Goal: Communication & Community: Participate in discussion

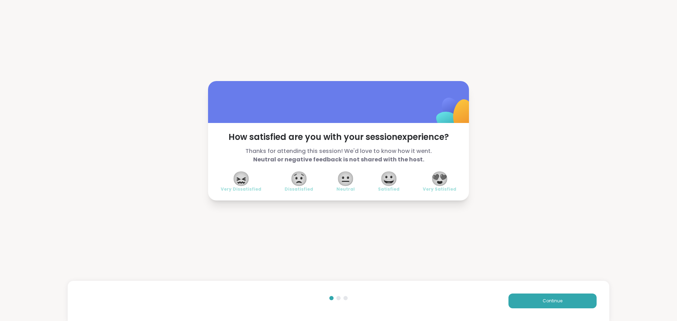
click at [435, 175] on span "😍" at bounding box center [440, 178] width 18 height 13
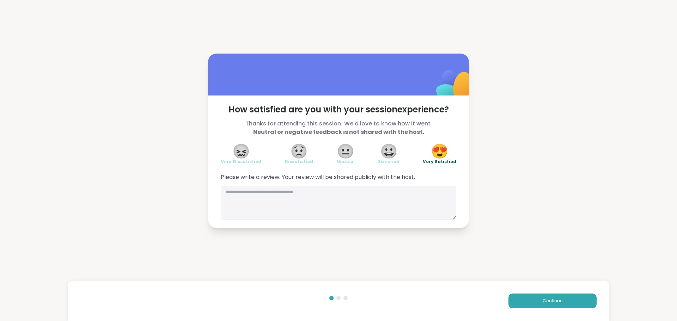
click at [581, 292] on div "Continue" at bounding box center [338, 301] width 541 height 40
click at [579, 302] on button "Continue" at bounding box center [552, 301] width 88 height 15
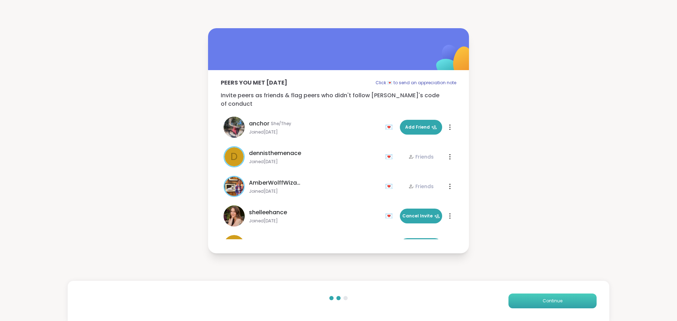
click at [579, 303] on button "Continue" at bounding box center [552, 301] width 88 height 15
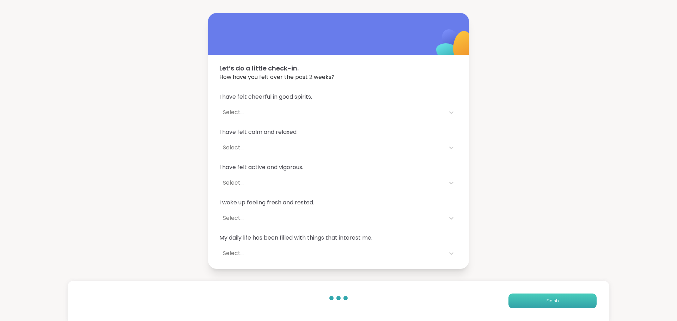
click at [579, 303] on button "Finish" at bounding box center [552, 301] width 88 height 15
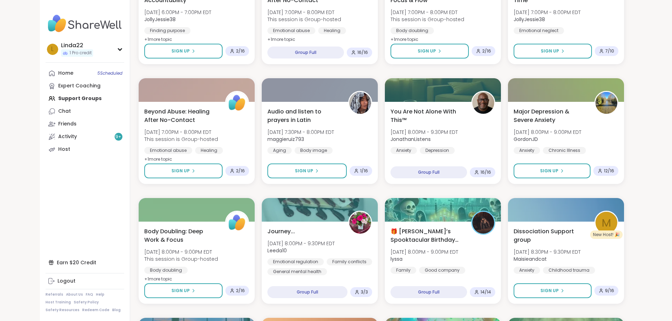
scroll to position [395, 0]
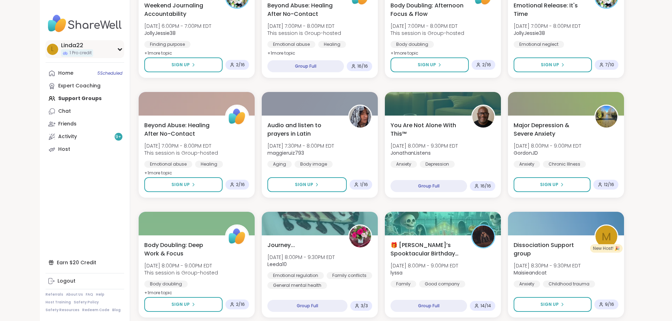
click at [61, 47] on div "Linda22" at bounding box center [77, 46] width 32 height 8
click at [45, 71] on link "Home 5 Scheduled" at bounding box center [84, 73] width 79 height 13
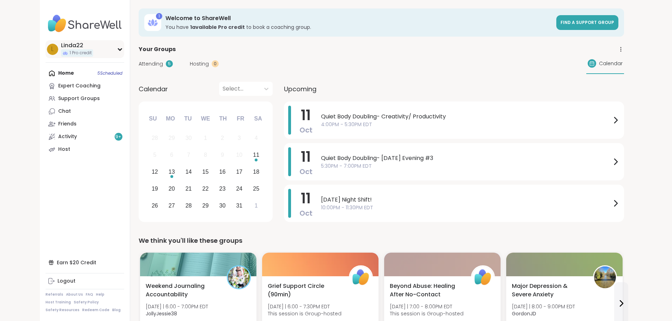
click at [61, 47] on div "Linda22" at bounding box center [77, 46] width 32 height 8
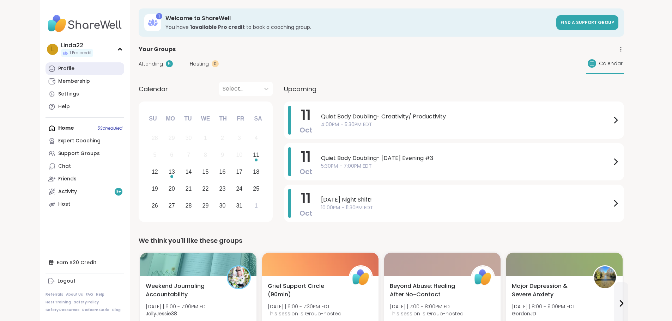
click at [45, 68] on link "Profile" at bounding box center [84, 68] width 79 height 13
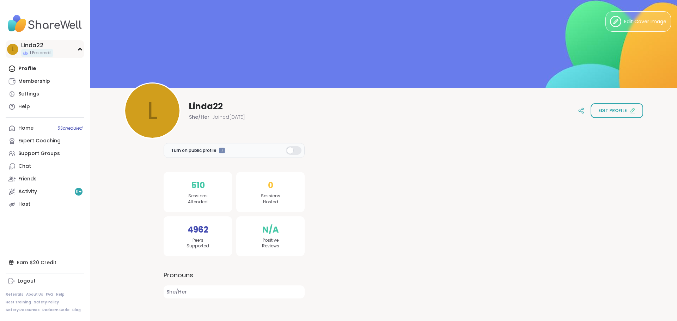
click at [47, 48] on div "Linda22" at bounding box center [37, 46] width 32 height 8
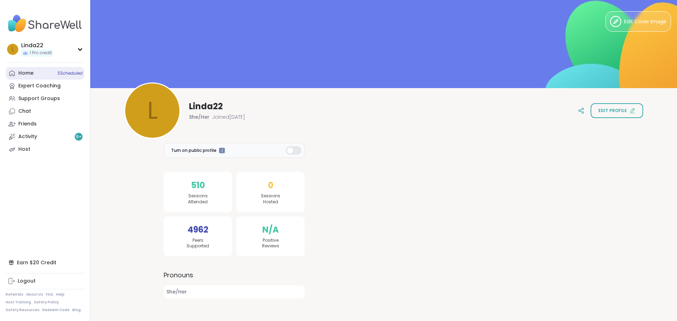
click at [40, 73] on link "Home 5 Scheduled" at bounding box center [45, 73] width 79 height 13
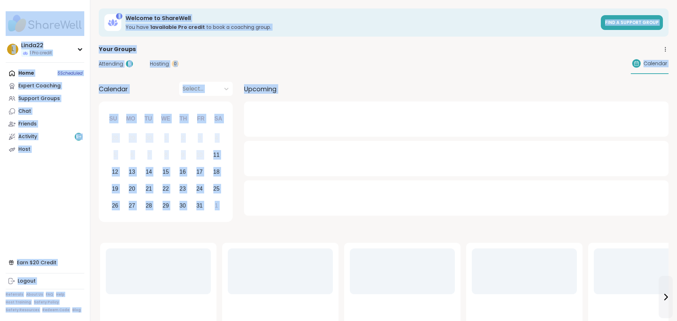
click at [40, 73] on div "Home 5 Scheduled Expert Coaching Support Groups Chat Friends Activity 9 + Host" at bounding box center [45, 111] width 79 height 89
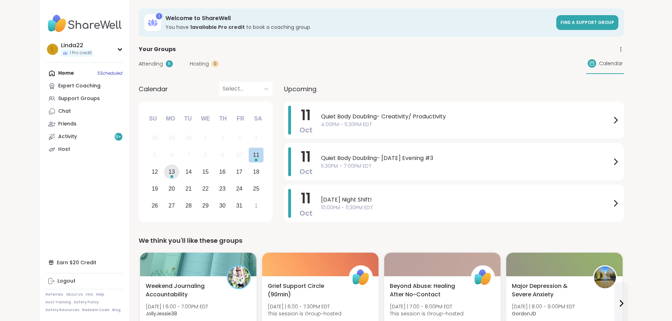
click at [169, 171] on div "13" at bounding box center [172, 172] width 6 height 10
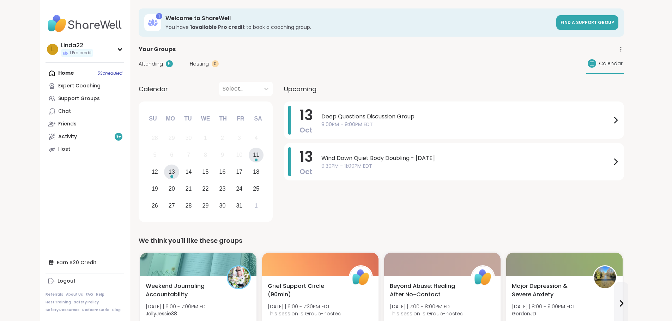
click at [249, 160] on div "11" at bounding box center [256, 155] width 15 height 15
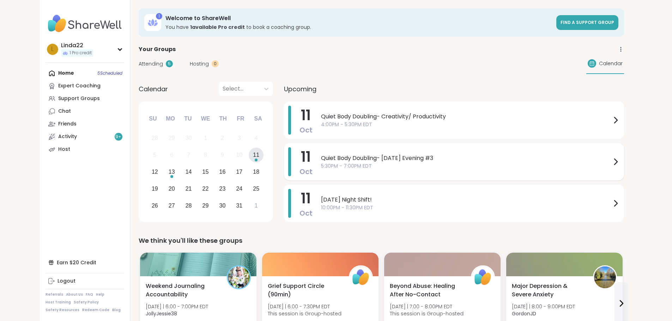
click at [321, 161] on span "Quiet Body Doubling- [DATE] Evening #3" at bounding box center [466, 158] width 290 height 8
click at [321, 161] on span "Quiet Body Doubling- Saturday Evening #3" at bounding box center [466, 158] width 290 height 8
click at [321, 162] on span "Quiet Body Doubling- Saturday Evening #3" at bounding box center [466, 158] width 290 height 8
drag, startPoint x: 304, startPoint y: 162, endPoint x: 299, endPoint y: 179, distance: 17.2
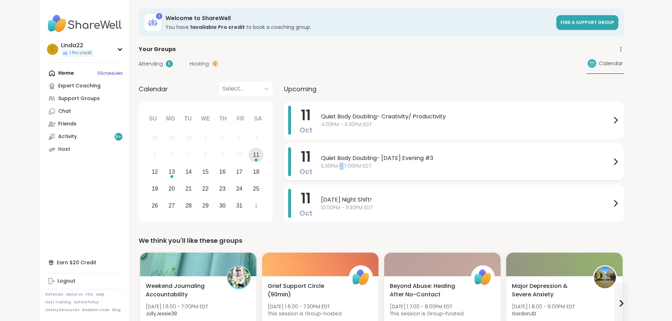
click at [299, 178] on div "11 Oct Quiet Body Doubling- Saturday Evening #3 5:30PM - 7:00PM EDT" at bounding box center [454, 161] width 340 height 37
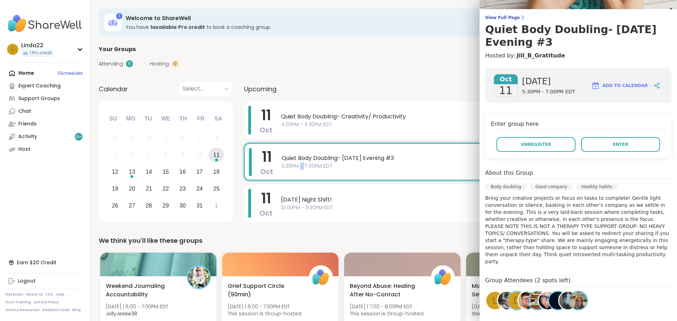
scroll to position [109, 0]
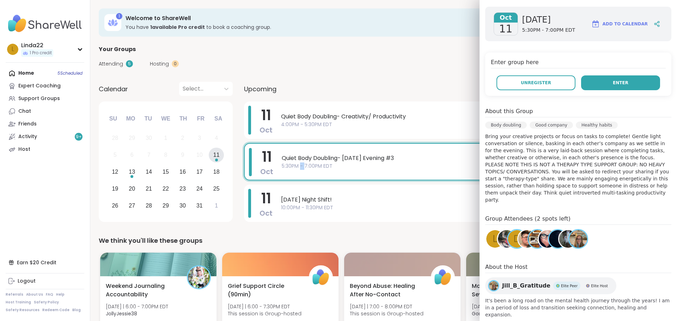
click at [613, 87] on button "Enter" at bounding box center [620, 82] width 79 height 15
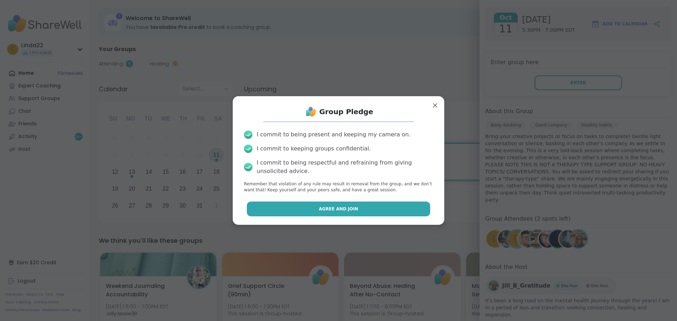
click at [403, 208] on button "Agree and Join" at bounding box center [339, 209] width 184 height 15
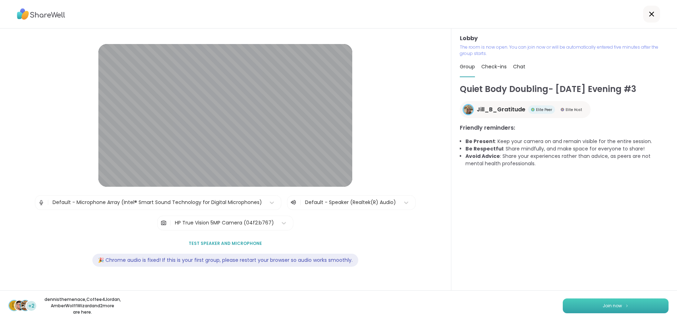
click at [564, 302] on button "Join now" at bounding box center [616, 306] width 106 height 15
click at [563, 302] on button "Join now" at bounding box center [616, 306] width 106 height 15
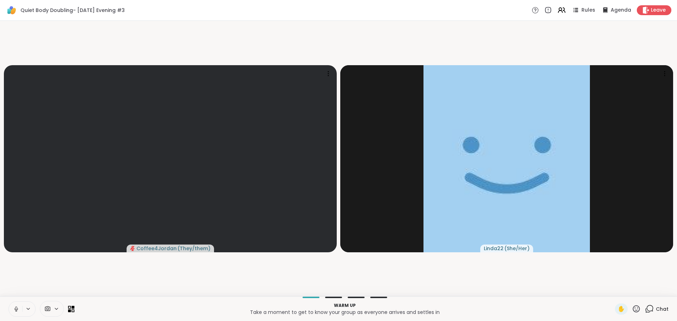
click at [14, 310] on icon at bounding box center [16, 309] width 6 height 6
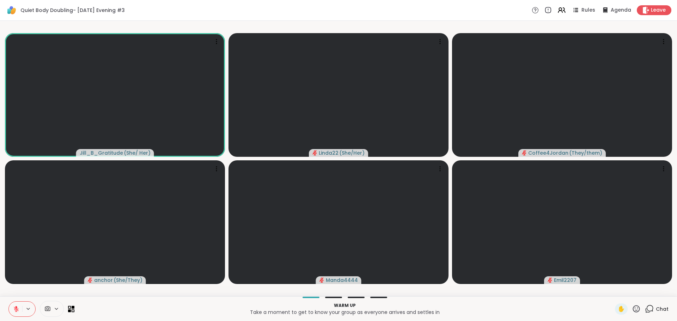
click at [14, 308] on icon at bounding box center [16, 309] width 6 height 6
click at [15, 307] on icon at bounding box center [16, 309] width 6 height 6
click at [632, 309] on icon at bounding box center [636, 309] width 9 height 9
click at [643, 293] on span "🌟" at bounding box center [646, 290] width 7 height 8
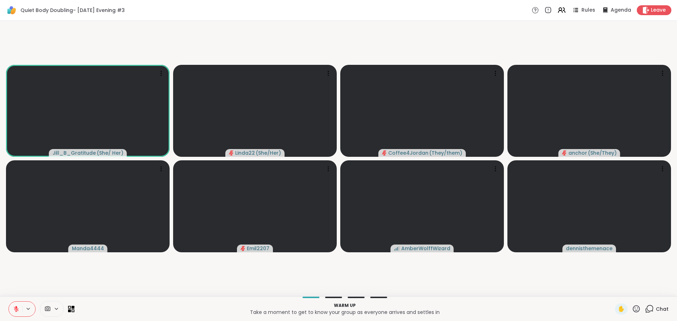
click at [633, 306] on icon at bounding box center [636, 308] width 7 height 7
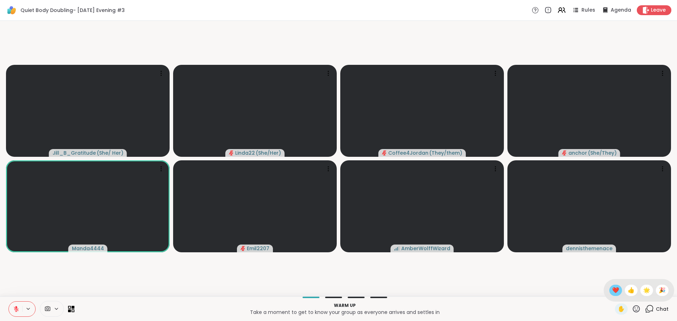
click at [612, 292] on span "❤️" at bounding box center [615, 290] width 7 height 8
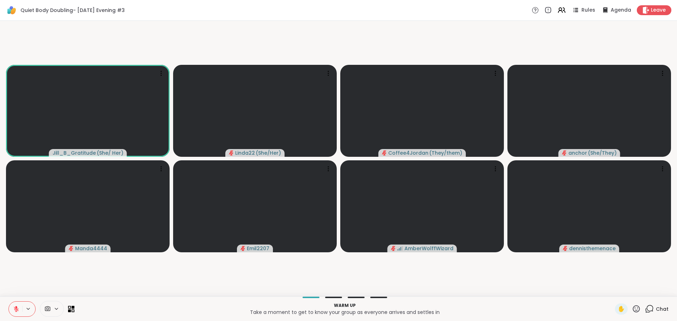
click at [633, 307] on icon at bounding box center [636, 308] width 7 height 7
click at [627, 293] on span "👍" at bounding box center [630, 290] width 7 height 8
click at [623, 293] on video-player-container "Jill_B_Gratitude ( She/ Her ) 👍 Linda22 ( She/Her ) 👍 👍 👍 👍 👍 👍 👍 👍 👍 👍 👍 👍 👍 👍…" at bounding box center [338, 159] width 668 height 270
click at [494, 294] on div "Jill_B_Gratitude ( She/ Her ) 👍 Linda22 ( She/Her ) 👍 👍 👍 👍 👍 👍 👍 👍 👍 👍 👍 👍 👍 👍…" at bounding box center [338, 159] width 677 height 276
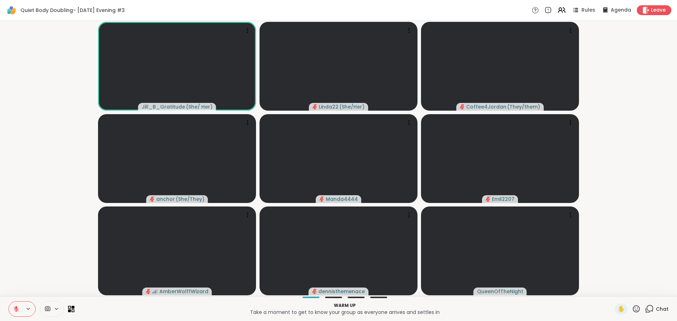
click at [632, 307] on icon at bounding box center [636, 309] width 9 height 9
click at [612, 287] on span "❤️" at bounding box center [615, 290] width 7 height 8
click at [629, 304] on div "✋" at bounding box center [628, 309] width 26 height 11
click at [632, 309] on icon at bounding box center [636, 309] width 9 height 9
click at [628, 259] on video-player-container "Jill_B_Gratitude ( She/ Her ) Linda22 ( She/Her ) Coffee4Jordan ( They/them ) a…" at bounding box center [338, 159] width 668 height 270
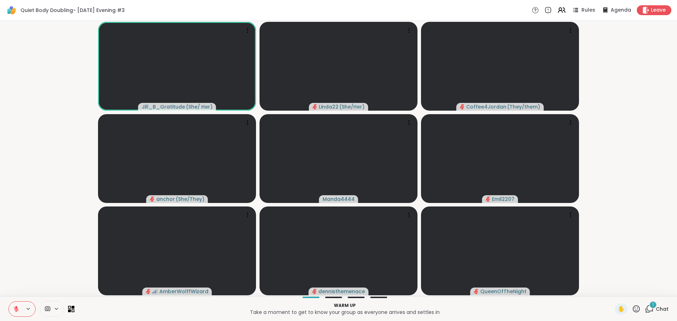
click at [645, 309] on icon at bounding box center [649, 309] width 9 height 9
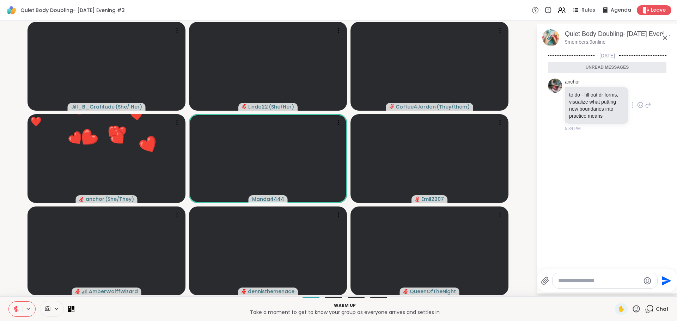
click at [637, 104] on icon at bounding box center [640, 105] width 6 height 7
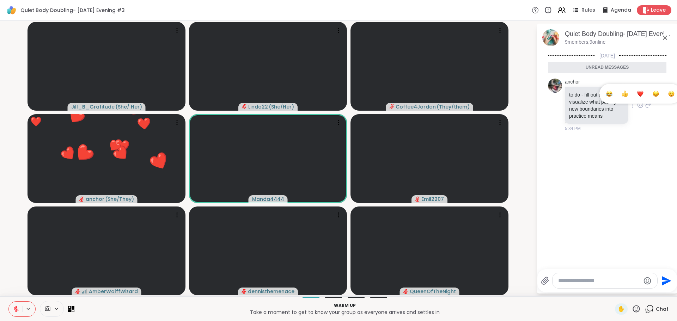
click at [635, 104] on div at bounding box center [640, 93] width 85 height 23
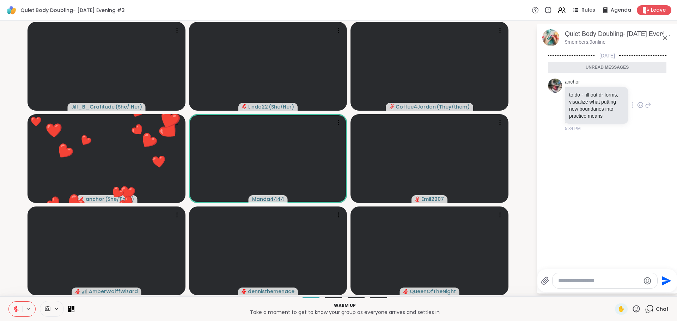
click at [637, 104] on icon at bounding box center [640, 105] width 6 height 7
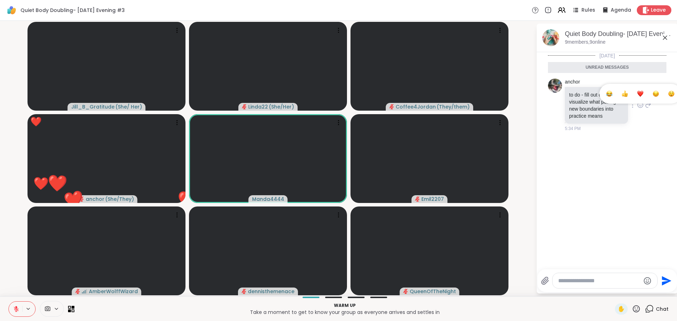
click at [637, 95] on div "Select Reaction: Heart" at bounding box center [640, 94] width 6 height 6
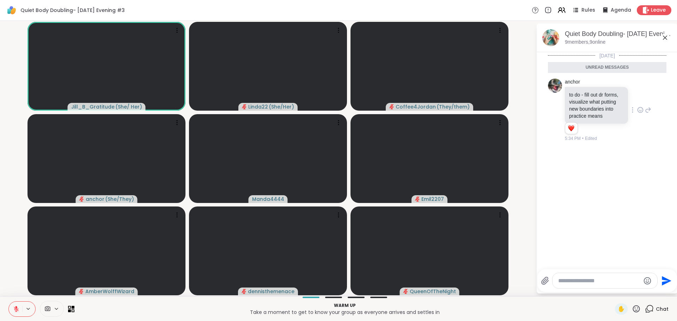
click at [537, 171] on div "Today Unread messages anchor to do - fill out dr forms, visualize what putting …" at bounding box center [607, 158] width 141 height 213
click at [633, 308] on icon at bounding box center [636, 308] width 7 height 7
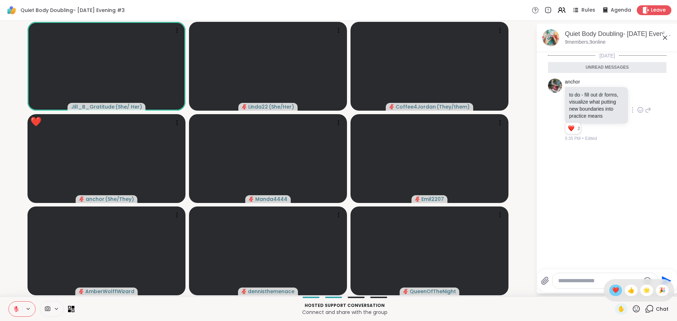
click at [612, 292] on span "❤️" at bounding box center [615, 290] width 7 height 8
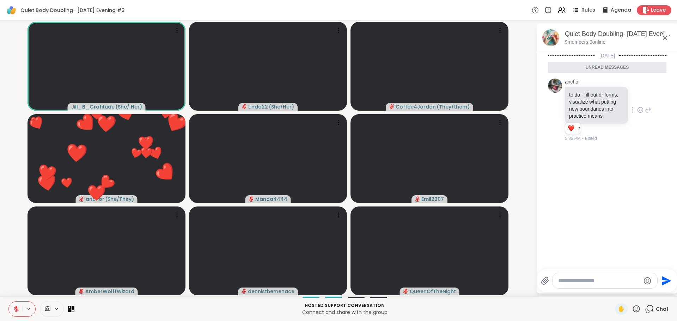
click at [632, 307] on icon at bounding box center [636, 309] width 9 height 9
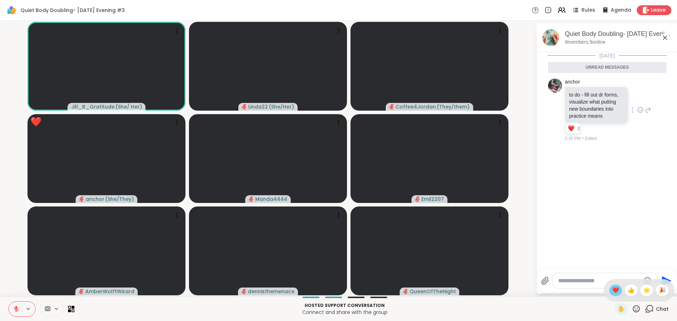
click at [612, 293] on span "❤️" at bounding box center [615, 290] width 7 height 8
click at [632, 307] on icon at bounding box center [636, 309] width 9 height 9
click at [612, 289] on span "❤️" at bounding box center [615, 290] width 7 height 8
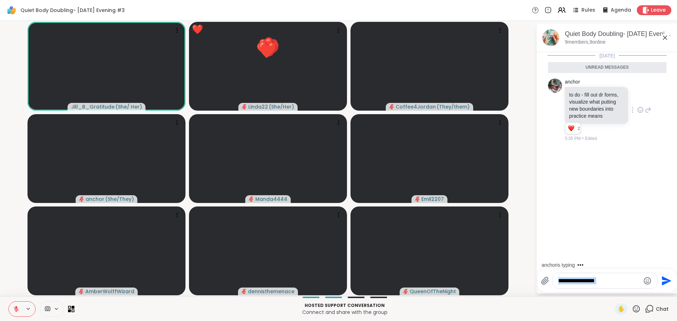
click at [608, 289] on div "Send" at bounding box center [607, 280] width 140 height 23
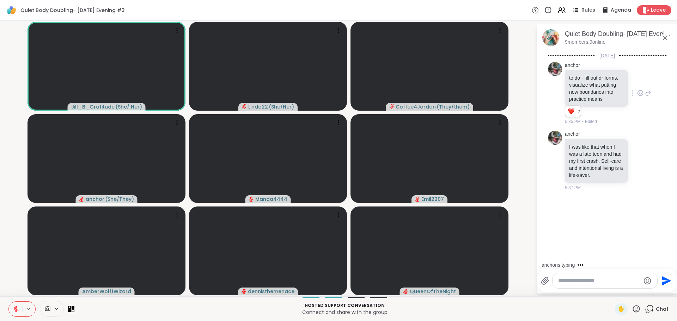
click at [532, 229] on div "Jill_B_Gratitude ( She/ Her ) Linda22 ( She/Her ) Coffee4Jordan ( They/them ) a…" at bounding box center [338, 159] width 677 height 276
click at [637, 161] on icon at bounding box center [640, 160] width 6 height 7
click at [637, 152] on div "Select Reaction: Heart" at bounding box center [640, 149] width 6 height 6
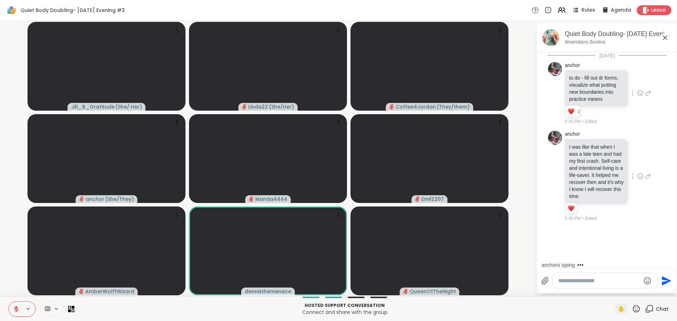
scroll to position [26, 0]
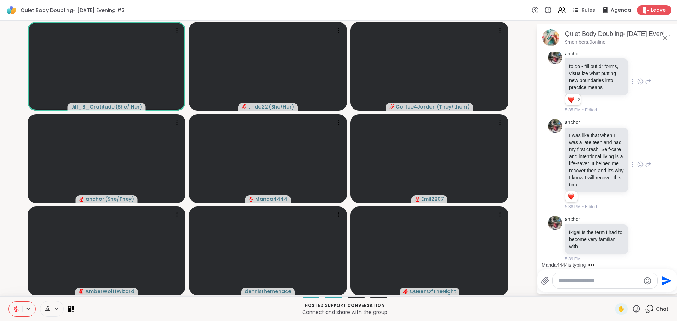
click at [632, 309] on icon at bounding box center [636, 309] width 9 height 9
click at [643, 288] on span "🌟" at bounding box center [646, 290] width 7 height 8
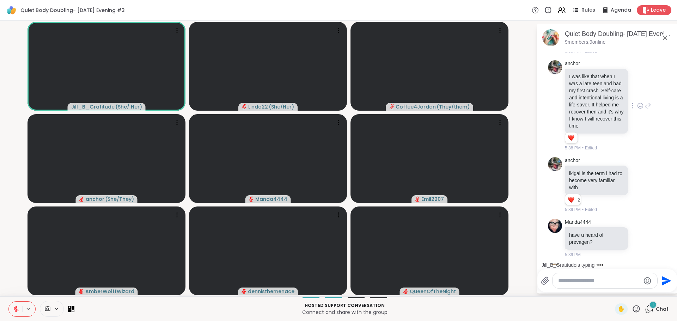
scroll to position [166, 0]
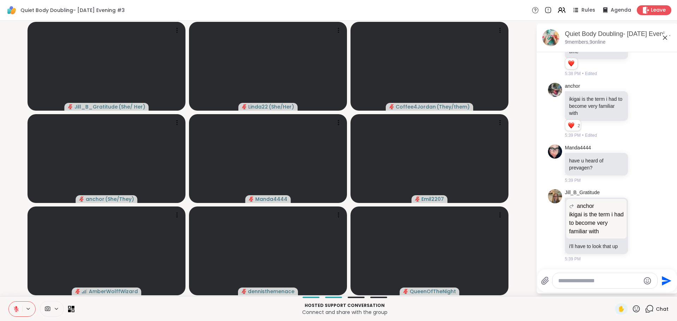
click at [632, 308] on icon at bounding box center [636, 309] width 9 height 9
click at [612, 292] on span "❤️" at bounding box center [615, 290] width 7 height 8
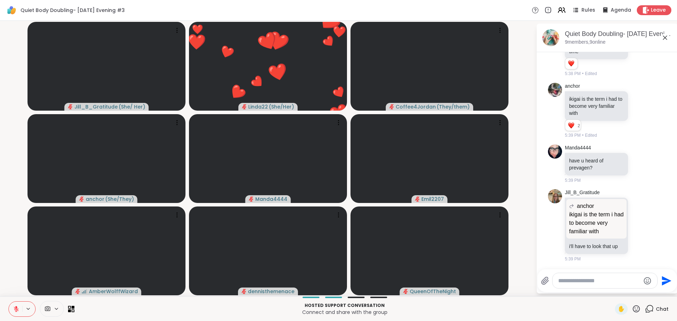
click at [523, 266] on video-player-container "Jill_B_Gratitude ( She/ Her ) ❤️ Linda22 ( She/Her ) ❤️ ❤️ ❤️ ❤️ ❤️ ❤️ ❤️ ❤️ ❤️…" at bounding box center [267, 159] width 527 height 270
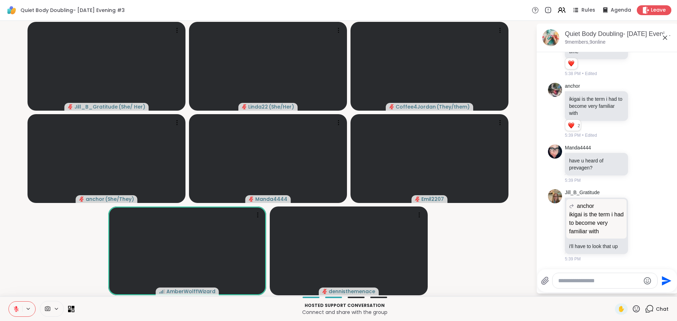
click at [632, 307] on icon at bounding box center [636, 309] width 9 height 9
click at [612, 290] on span "❤️" at bounding box center [615, 290] width 7 height 8
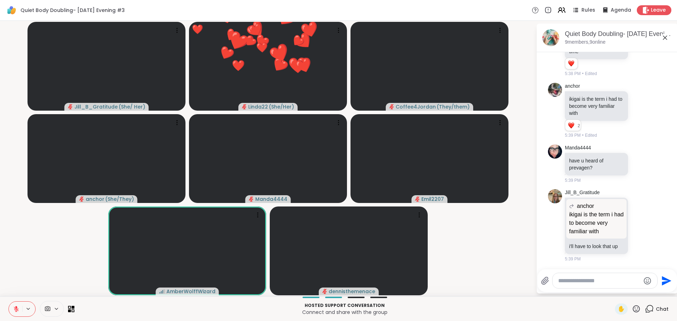
click at [483, 263] on video-player-container "Jill_B_Gratitude ( She/ Her ) ❤️ Linda22 ( She/Her ) ❤️ ❤️ ❤️ ❤️ ❤️ ❤️ ❤️ ❤️ ❤️…" at bounding box center [267, 159] width 527 height 270
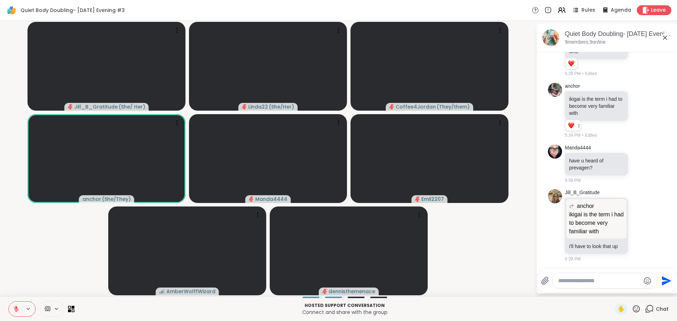
click at [632, 310] on icon at bounding box center [636, 309] width 9 height 9
click at [612, 293] on span "❤️" at bounding box center [615, 290] width 7 height 8
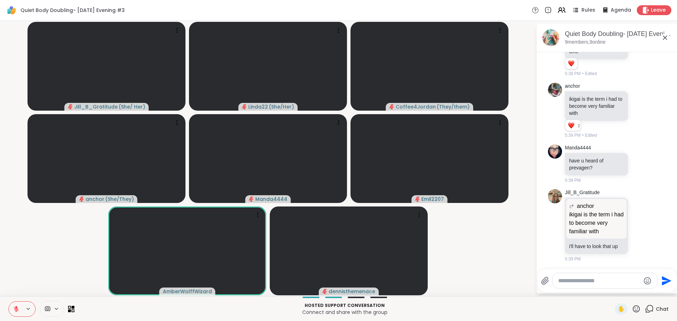
click at [632, 309] on icon at bounding box center [636, 309] width 9 height 9
click at [612, 293] on span "❤️" at bounding box center [615, 290] width 7 height 8
click at [632, 307] on icon at bounding box center [636, 309] width 9 height 9
click at [612, 293] on span "❤️" at bounding box center [615, 290] width 7 height 8
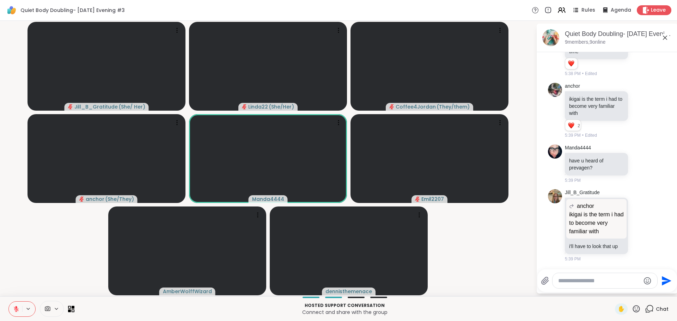
click at [632, 309] on icon at bounding box center [636, 309] width 9 height 9
click at [612, 291] on div "❤️" at bounding box center [615, 290] width 13 height 11
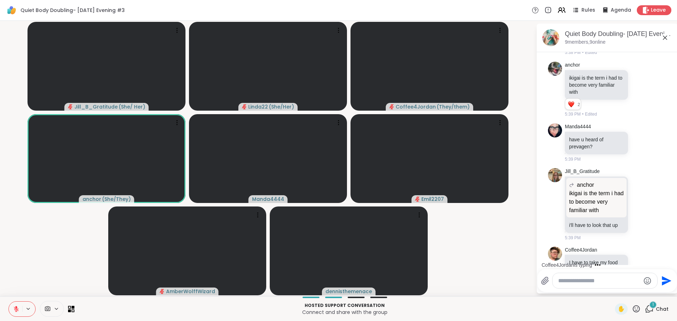
scroll to position [210, 0]
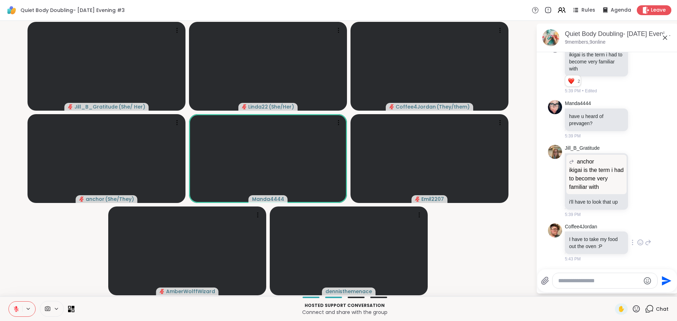
click at [637, 242] on icon at bounding box center [640, 242] width 6 height 7
click at [633, 242] on div at bounding box center [640, 231] width 85 height 23
click at [637, 242] on icon at bounding box center [640, 242] width 6 height 7
click at [633, 226] on button "Select Reaction: Heart" at bounding box center [640, 231] width 14 height 14
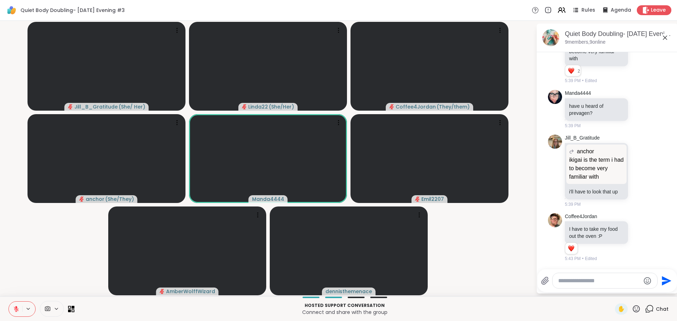
click at [470, 235] on video-player-container "Jill_B_Gratitude ( She/ Her ) Linda22 ( She/Her ) Coffee4Jordan ( They/them ) a…" at bounding box center [267, 159] width 527 height 270
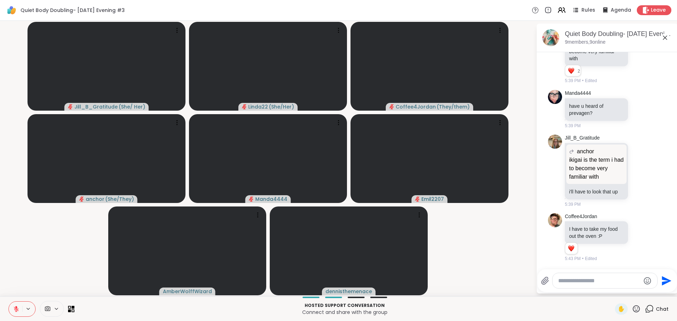
click at [14, 307] on icon at bounding box center [16, 309] width 5 height 5
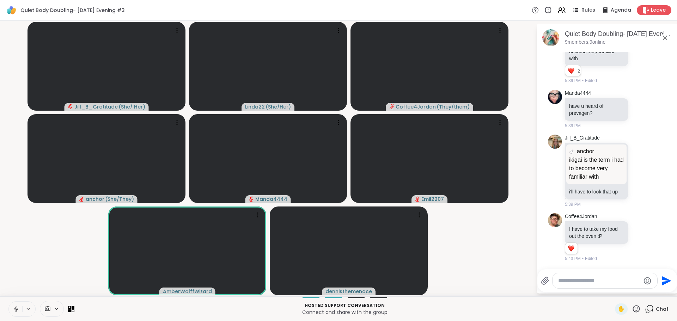
click at [17, 307] on icon at bounding box center [16, 309] width 6 height 6
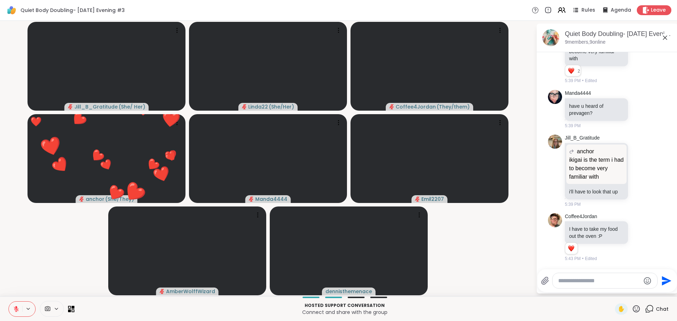
click at [16, 304] on button at bounding box center [15, 309] width 13 height 15
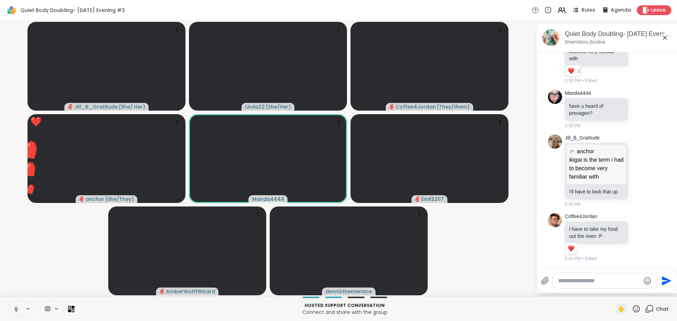
click at [15, 309] on icon at bounding box center [16, 309] width 6 height 6
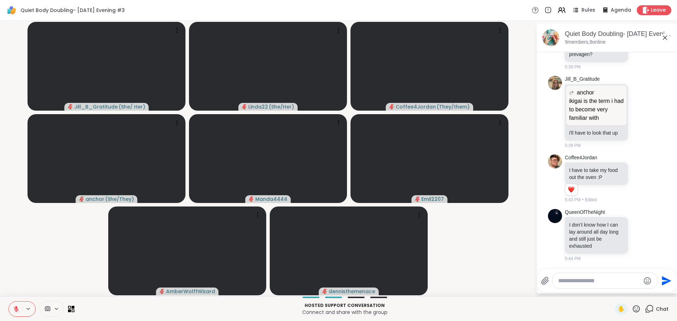
scroll to position [324, 0]
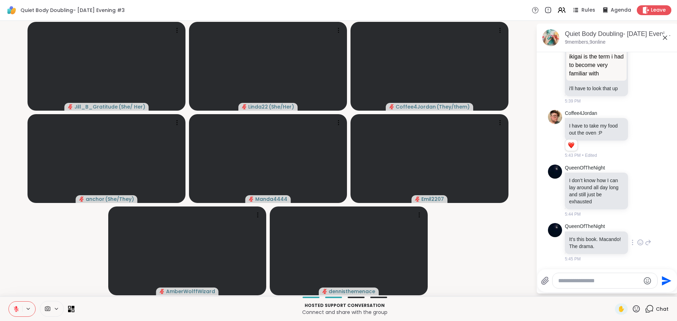
click at [637, 243] on icon at bounding box center [640, 242] width 6 height 7
click at [633, 235] on button "Select Reaction: Heart" at bounding box center [640, 231] width 14 height 14
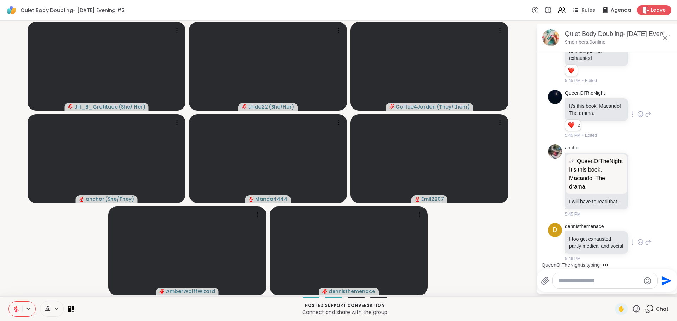
scroll to position [533, 0]
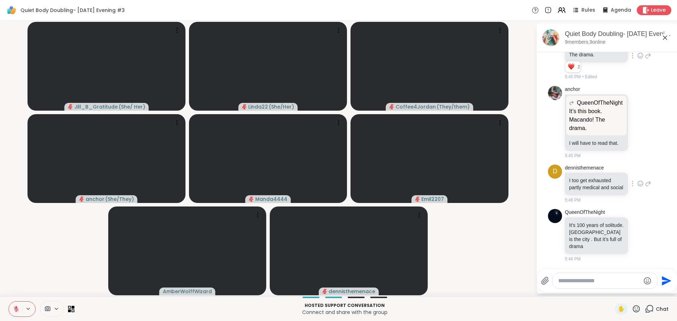
click at [639, 184] on icon at bounding box center [640, 184] width 2 height 1
click at [637, 170] on div "Select Reaction: Heart" at bounding box center [640, 172] width 6 height 6
click at [632, 170] on div "dennisthemenace I too get exhausted partly medical and social 5:46 PM" at bounding box center [608, 184] width 86 height 39
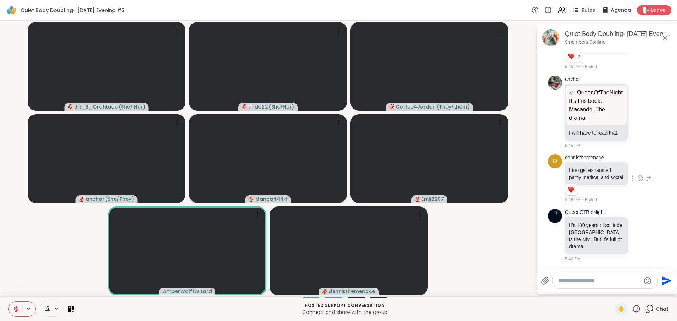
click at [528, 242] on video-player-container "Jill_B_Gratitude ( She/ Her ) Linda22 ( She/Her ) Coffee4Jordan ( They/them ) a…" at bounding box center [267, 159] width 527 height 270
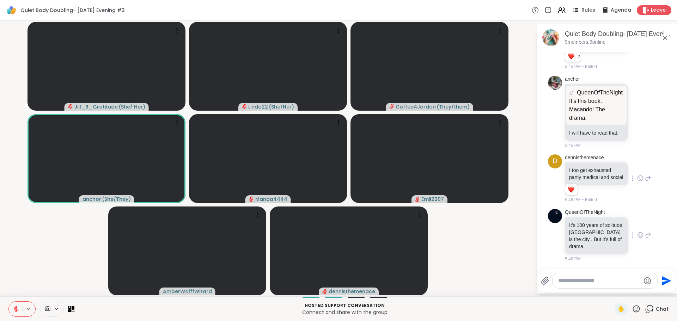
click at [638, 236] on icon at bounding box center [640, 235] width 5 height 5
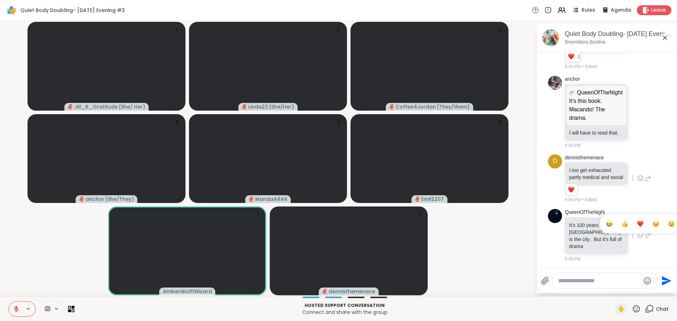
click at [637, 223] on div "Select Reaction: Heart" at bounding box center [640, 224] width 6 height 6
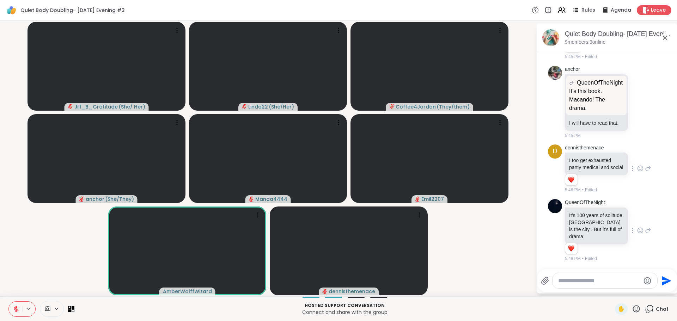
scroll to position [553, 0]
click at [499, 252] on video-player-container "Jill_B_Gratitude ( She/ Her ) Linda22 ( She/Her ) Coffee4Jordan ( They/them ) a…" at bounding box center [267, 159] width 527 height 270
click at [47, 250] on video-player-container "Jill_B_Gratitude ( She/ Her ) Linda22 ( She/Her ) Coffee4Jordan ( They/them ) a…" at bounding box center [267, 159] width 527 height 270
click at [632, 308] on icon at bounding box center [636, 309] width 9 height 9
click at [643, 292] on span "🌟" at bounding box center [646, 290] width 7 height 8
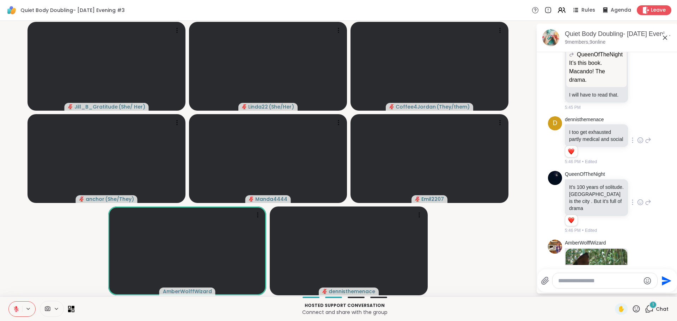
scroll to position [710, 0]
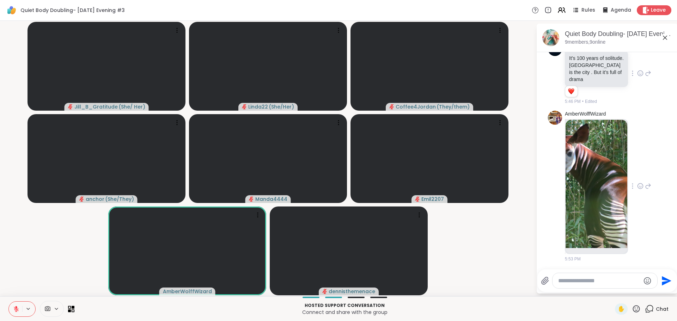
click at [597, 180] on img at bounding box center [596, 184] width 62 height 128
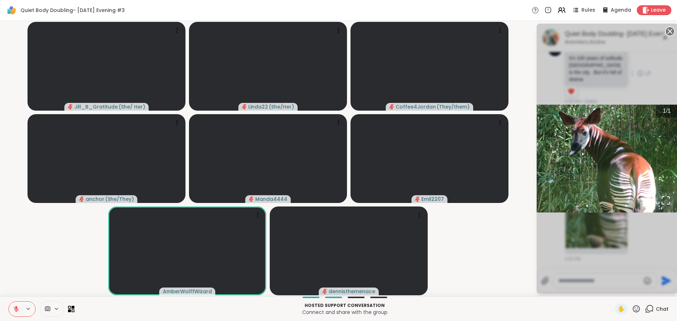
click at [666, 31] on circle at bounding box center [670, 31] width 8 height 8
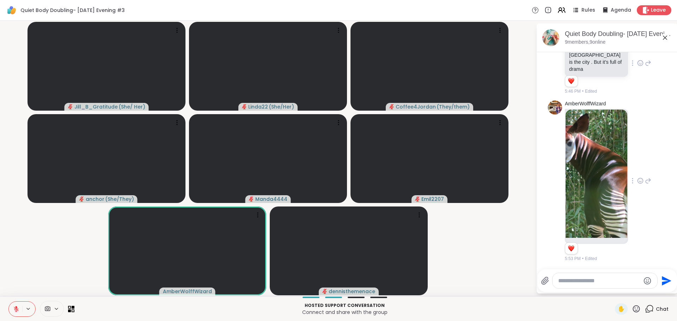
scroll to position [721, 0]
click at [637, 179] on icon at bounding box center [640, 180] width 6 height 7
click at [637, 168] on div "Select Reaction: Heart" at bounding box center [640, 169] width 6 height 6
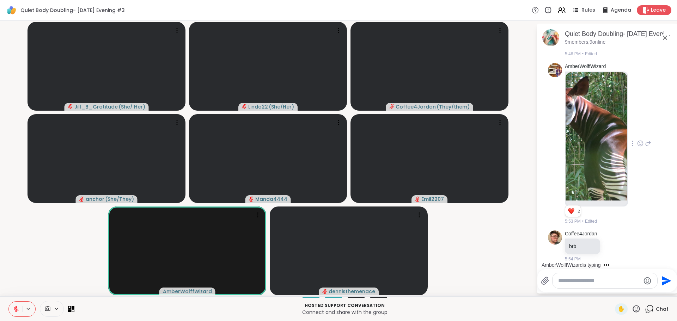
scroll to position [796, 0]
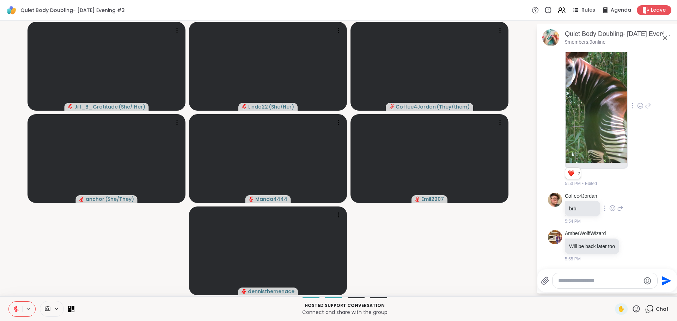
click at [612, 206] on icon at bounding box center [612, 208] width 6 height 7
click at [618, 196] on button "Select Reaction: Heart" at bounding box center [612, 197] width 14 height 14
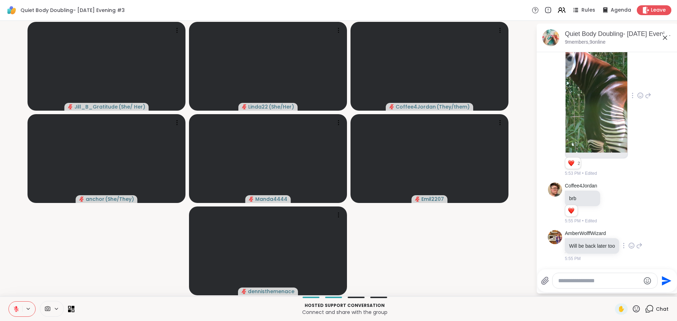
click at [631, 249] on icon at bounding box center [631, 245] width 6 height 7
click at [630, 238] on div "Select Reaction: Heart" at bounding box center [631, 234] width 6 height 6
click at [630, 245] on div "AmberWolffWizard Will be back later too 5:55 PM" at bounding box center [604, 246] width 78 height 32
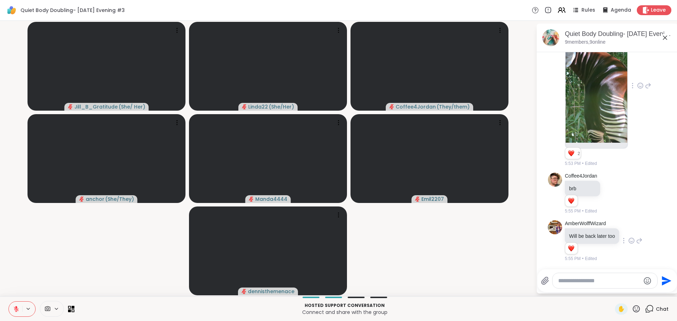
click at [519, 274] on video-player-container "Jill_B_Gratitude ( She/ Her ) Linda22 ( She/Her ) Coffee4Jordan ( They/them ) a…" at bounding box center [267, 159] width 527 height 270
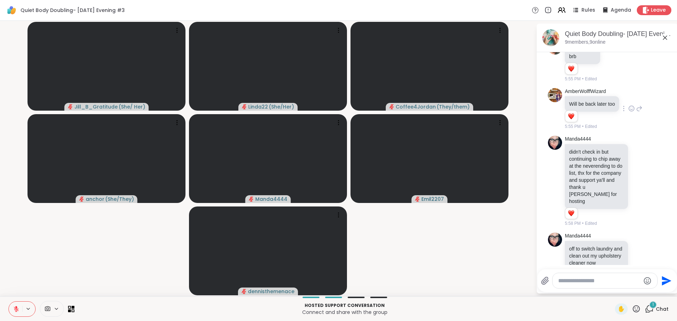
scroll to position [979, 0]
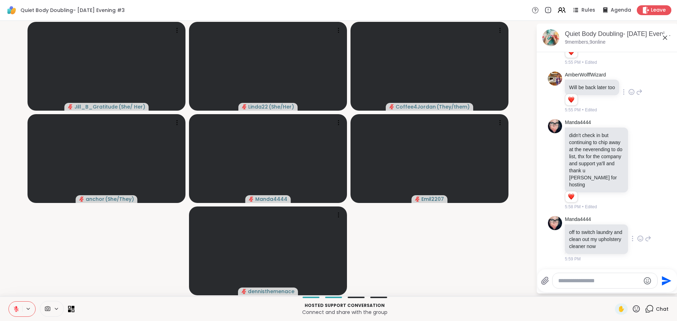
click at [637, 235] on icon at bounding box center [640, 238] width 6 height 7
click at [637, 226] on div "Select Reaction: Heart" at bounding box center [640, 227] width 6 height 6
click at [632, 226] on div "Manda4444 off to switch laundry and clean out my upholstery cleaner now 5:59 PM" at bounding box center [608, 239] width 86 height 46
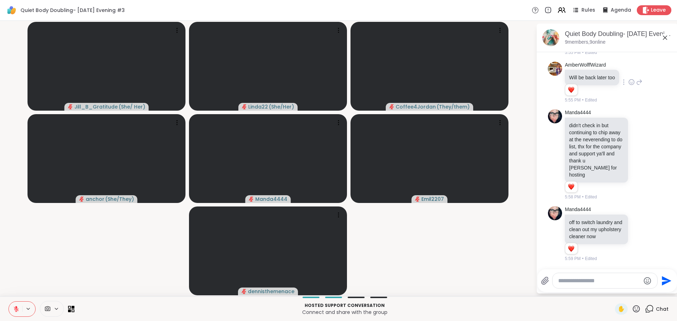
click at [494, 269] on video-player-container "Jill_B_Gratitude ( She/ Her ) Linda22 ( She/Her ) Coffee4Jordan ( They/them ) a…" at bounding box center [267, 159] width 527 height 270
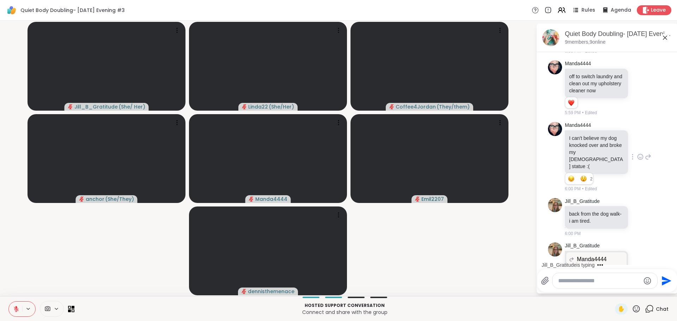
scroll to position [1181, 0]
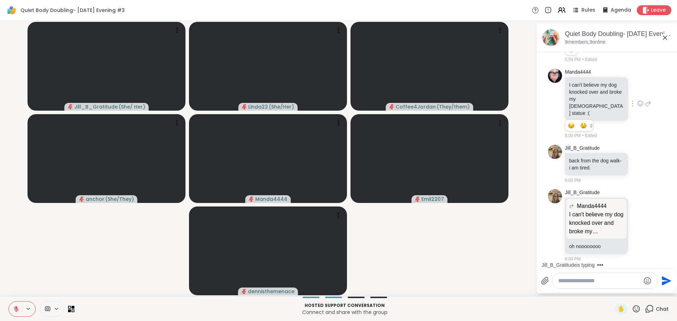
click at [639, 105] on icon at bounding box center [640, 104] width 2 height 1
click at [637, 105] on div at bounding box center [640, 103] width 6 height 3
click at [639, 105] on icon at bounding box center [640, 104] width 2 height 1
click at [668, 96] on div "Select Reaction: Astonished" at bounding box center [671, 92] width 6 height 6
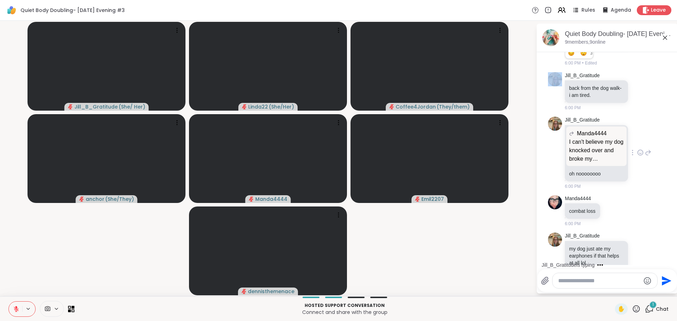
scroll to position [1270, 0]
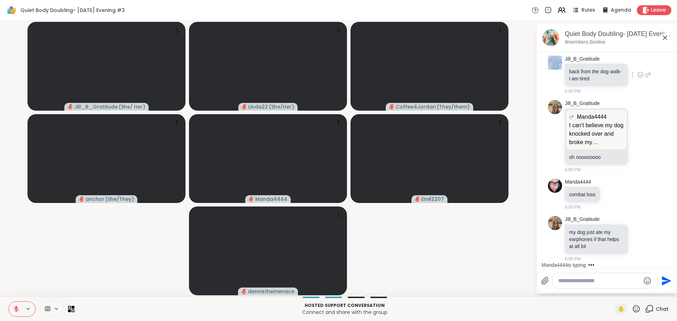
click at [637, 75] on icon at bounding box center [640, 74] width 6 height 7
click at [637, 65] on div "Select Reaction: Heart" at bounding box center [640, 63] width 6 height 6
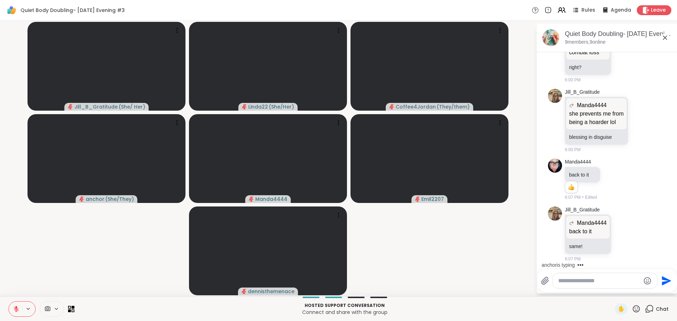
scroll to position [1660, 0]
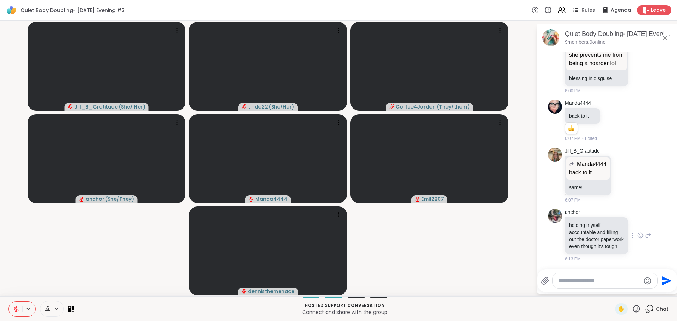
click at [637, 232] on icon at bounding box center [640, 235] width 6 height 7
click at [637, 223] on div "Select Reaction: Heart" at bounding box center [640, 224] width 6 height 6
click at [633, 223] on div "anchor holding myself accountable and filling out the doctor paperwork even tho…" at bounding box center [608, 235] width 86 height 53
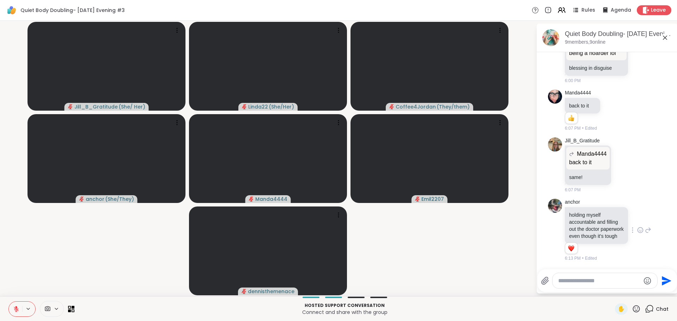
click at [516, 268] on video-player-container "Jill_B_Gratitude ( She/ Her ) Linda22 ( She/Her ) Coffee4Jordan ( They/them ) a…" at bounding box center [267, 159] width 527 height 270
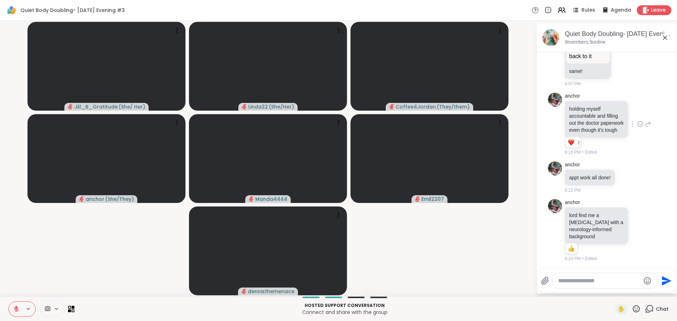
scroll to position [1776, 0]
click at [637, 231] on icon at bounding box center [640, 230] width 6 height 7
click at [637, 221] on div "Select Reaction: Heart" at bounding box center [640, 219] width 6 height 6
click at [627, 178] on icon at bounding box center [627, 178] width 2 height 1
click at [625, 166] on div "Select Reaction: Heart" at bounding box center [627, 166] width 6 height 6
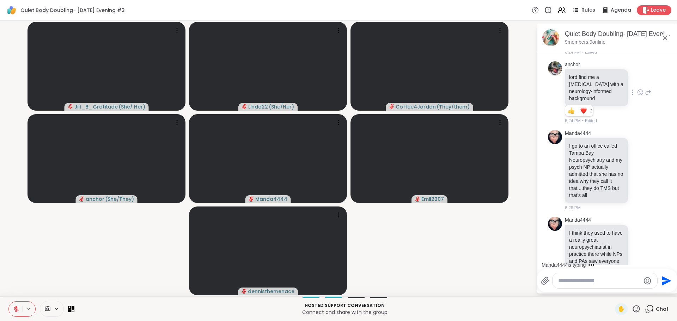
scroll to position [1946, 0]
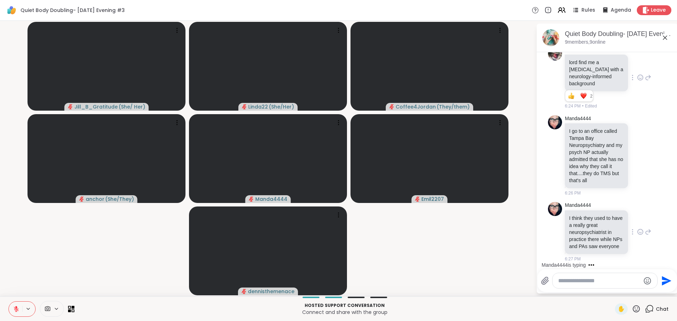
click at [645, 228] on icon at bounding box center [648, 232] width 6 height 8
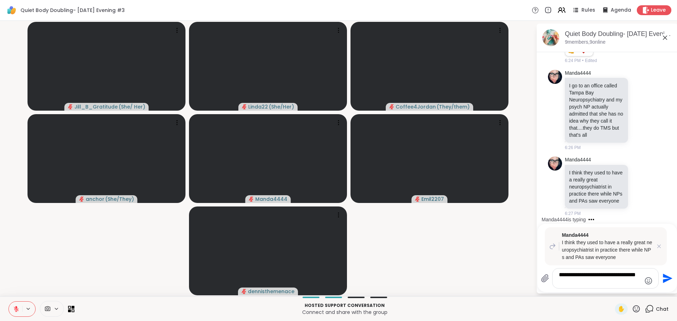
type textarea "**********"
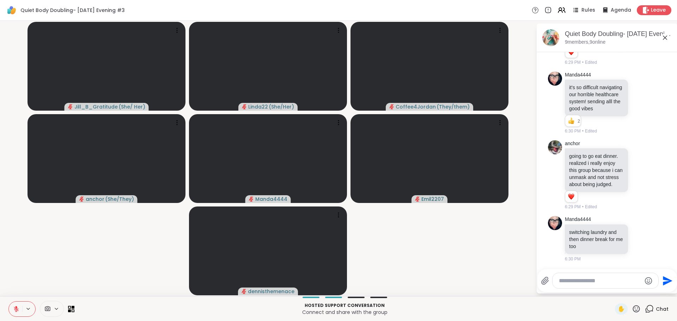
scroll to position [2386, 0]
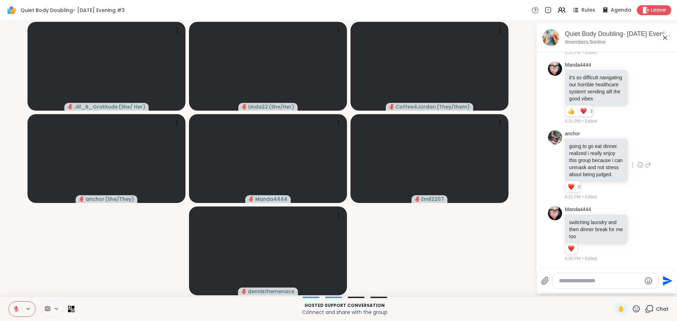
click at [637, 161] on icon at bounding box center [640, 164] width 6 height 7
click at [633, 152] on button "Select Reaction: Heart" at bounding box center [640, 154] width 14 height 14
click at [637, 234] on icon at bounding box center [640, 234] width 6 height 7
click at [633, 225] on button "Select Reaction: Heart" at bounding box center [640, 223] width 14 height 14
click at [514, 252] on video-player-container "Jill_B_Gratitude ( She/ Her ) Linda22 ( She/Her ) Coffee4Jordan ( They/them ) a…" at bounding box center [267, 159] width 527 height 270
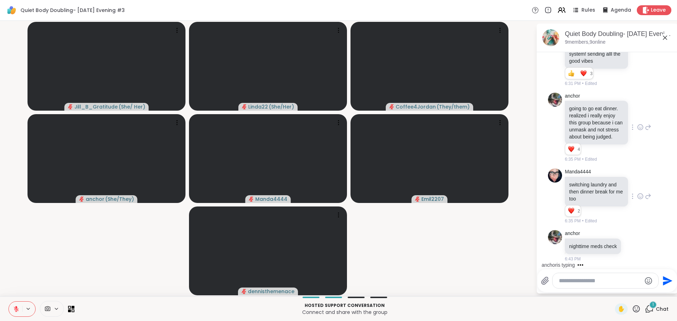
scroll to position [2431, 0]
click at [631, 243] on icon at bounding box center [633, 245] width 5 height 5
click at [632, 231] on div "Select Reaction: Heart" at bounding box center [633, 234] width 6 height 6
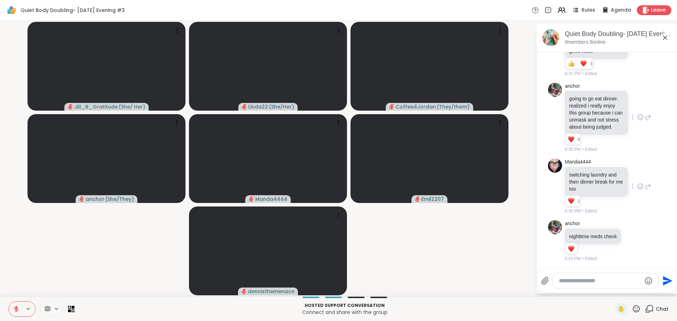
click at [508, 257] on video-player-container "Jill_B_Gratitude ( She/ Her ) Linda22 ( She/Her ) Coffee4Jordan ( They/them ) a…" at bounding box center [267, 159] width 527 height 270
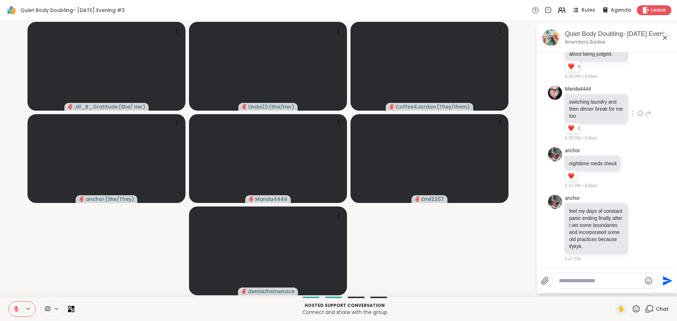
click at [434, 242] on video-player-container "Jill_B_Gratitude ( She/ Her ) Linda22 ( She/Her ) Coffee4Jordan ( They/them ) a…" at bounding box center [267, 159] width 527 height 270
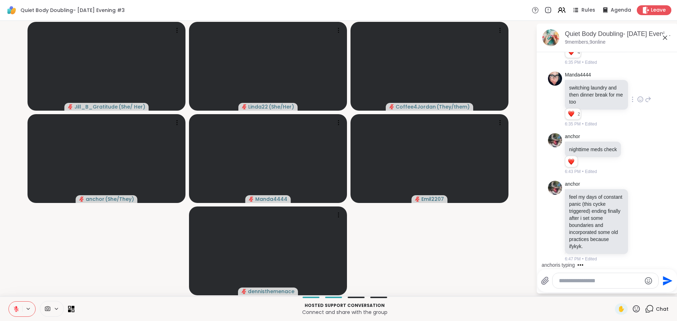
scroll to position [2587, 0]
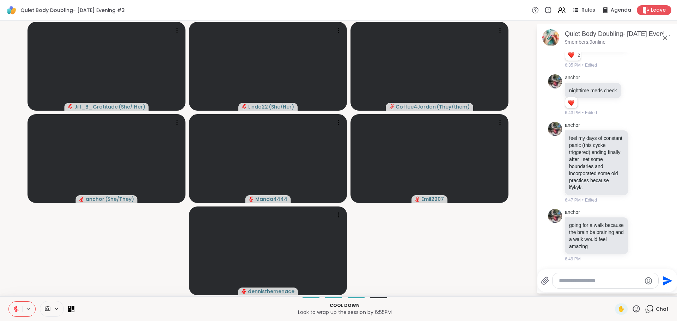
click at [450, 271] on video-player-container "Jill_B_Gratitude ( She/ Her ) Linda22 ( She/Her ) Coffee4Jordan ( They/them ) a…" at bounding box center [267, 159] width 527 height 270
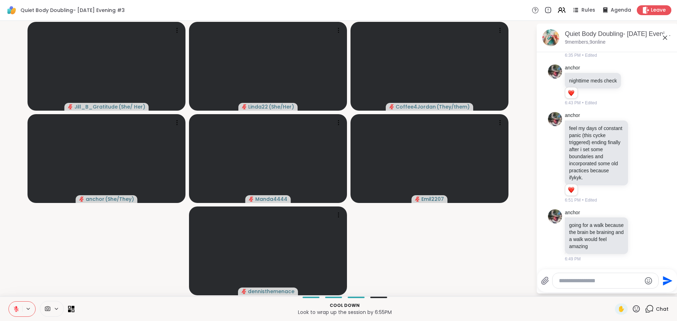
scroll to position [2607, 0]
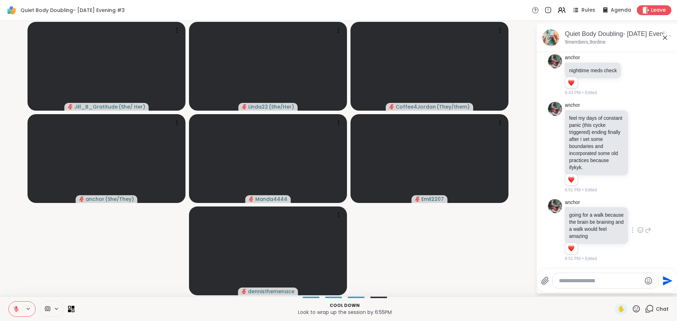
click at [637, 228] on icon at bounding box center [640, 230] width 6 height 7
click at [637, 220] on div "Select Reaction: Heart" at bounding box center [640, 219] width 6 height 6
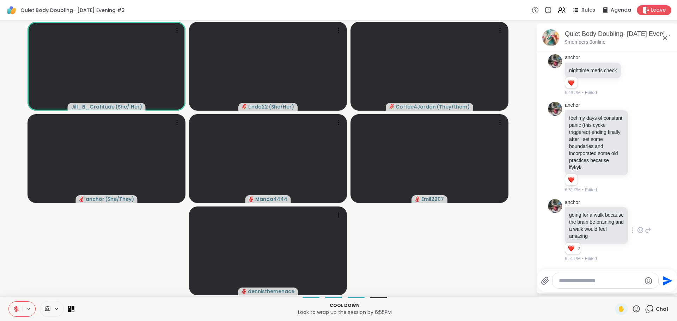
click at [483, 229] on video-player-container "Jill_B_Gratitude ( She/ Her ) Linda22 ( She/Her ) Coffee4Jordan ( They/them ) a…" at bounding box center [267, 159] width 527 height 270
click at [633, 311] on icon at bounding box center [636, 309] width 9 height 9
click at [612, 287] on span "❤️" at bounding box center [615, 290] width 7 height 8
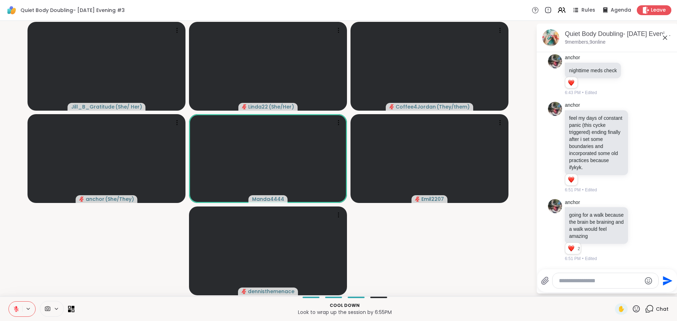
click at [632, 310] on icon at bounding box center [636, 309] width 9 height 9
click at [612, 292] on span "❤️" at bounding box center [615, 290] width 7 height 8
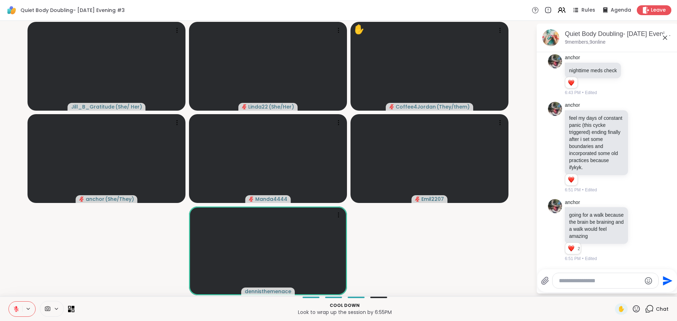
click at [573, 280] on textarea "Type your message" at bounding box center [600, 280] width 82 height 7
type textarea "**********"
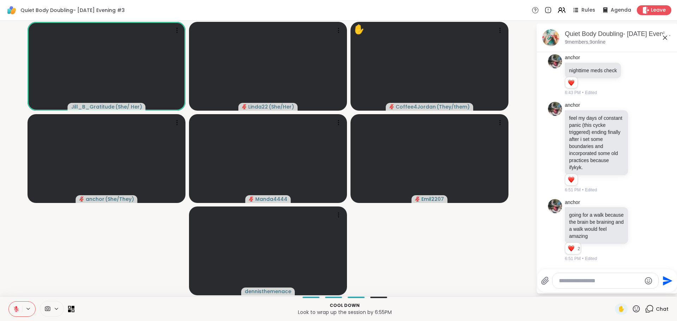
scroll to position [2651, 0]
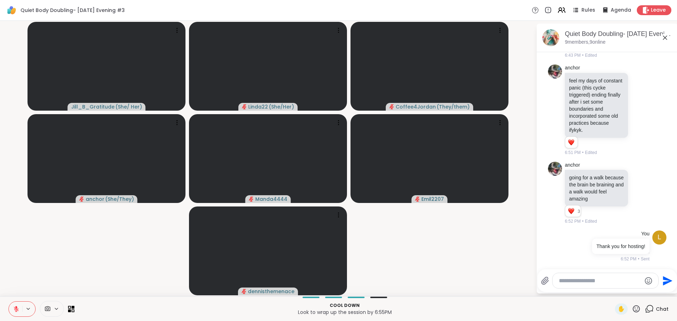
click at [628, 304] on div "✋" at bounding box center [628, 309] width 26 height 11
click at [634, 310] on icon at bounding box center [636, 308] width 7 height 7
click at [612, 288] on span "❤️" at bounding box center [615, 290] width 7 height 8
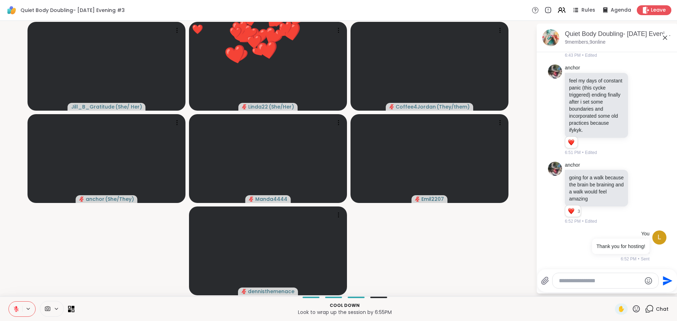
click at [491, 275] on video-player-container "Jill_B_Gratitude ( She/ Her ) ❤️ Linda22 ( She/Her ) ❤️ ❤️ ❤️ ❤️ ❤️ ❤️ ❤️ ❤️ ❤️…" at bounding box center [267, 159] width 527 height 270
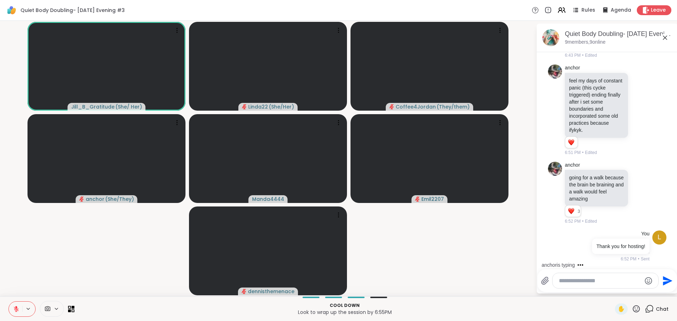
click at [632, 310] on icon at bounding box center [636, 309] width 9 height 9
click at [612, 290] on span "❤️" at bounding box center [615, 290] width 7 height 8
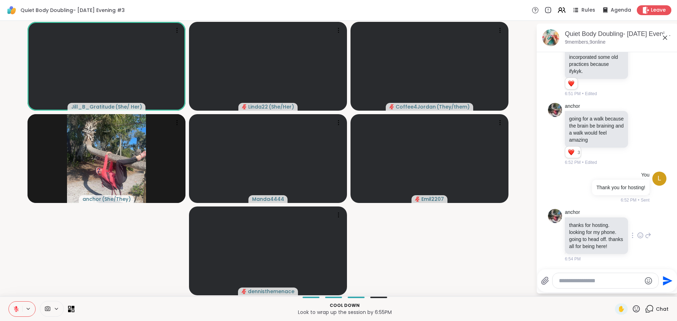
click at [637, 233] on icon at bounding box center [640, 235] width 6 height 7
click at [637, 221] on div "Select Reaction: Heart" at bounding box center [640, 224] width 6 height 6
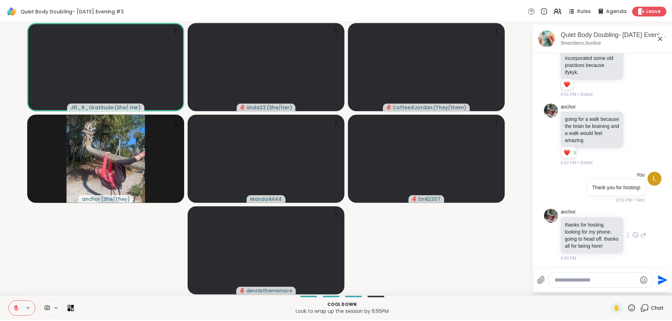
scroll to position [2727, 0]
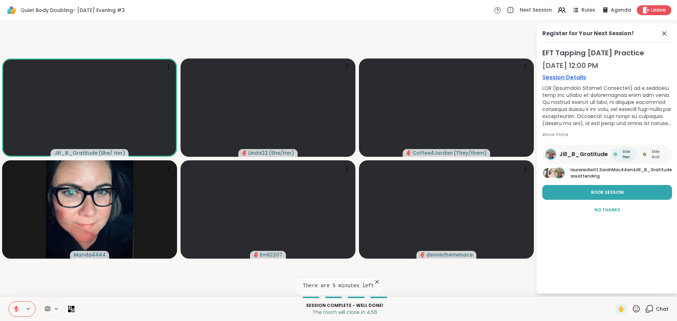
click at [374, 281] on icon at bounding box center [376, 281] width 7 height 7
click at [663, 33] on icon at bounding box center [664, 33] width 8 height 8
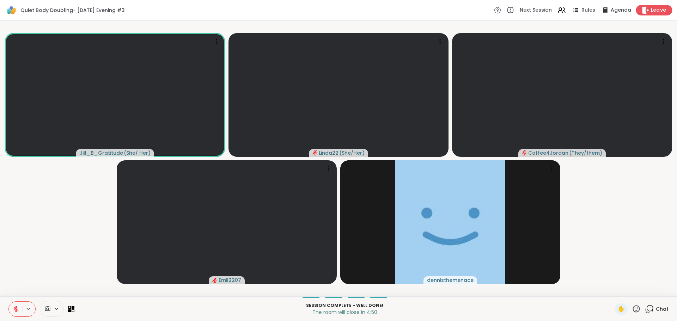
click at [646, 14] on div "Leave" at bounding box center [654, 10] width 36 height 10
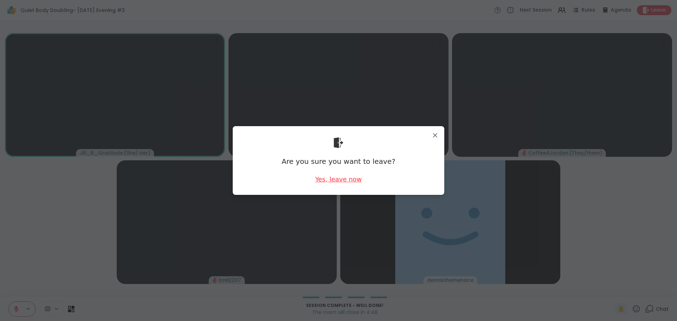
click at [352, 179] on div "Yes, leave now" at bounding box center [338, 179] width 47 height 9
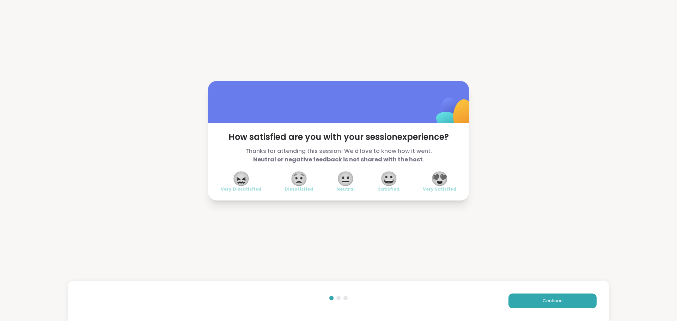
click at [436, 177] on span "😍" at bounding box center [440, 178] width 18 height 13
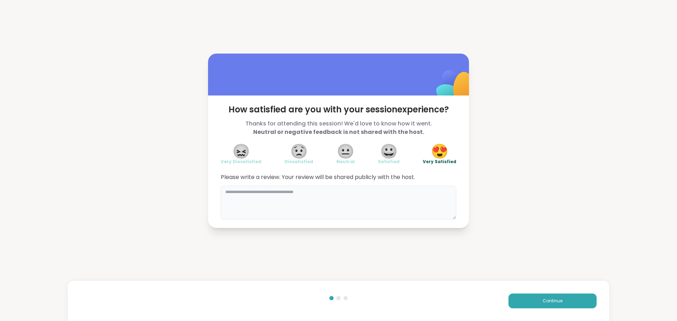
click at [359, 207] on textarea at bounding box center [338, 203] width 235 height 34
type textarea "**********"
click at [528, 304] on button "Continue" at bounding box center [552, 301] width 88 height 15
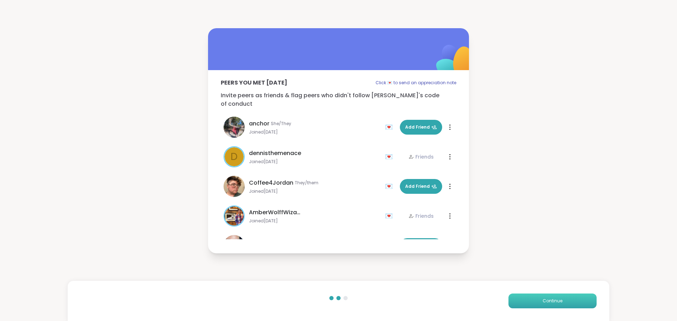
click at [528, 304] on button "Continue" at bounding box center [552, 301] width 88 height 15
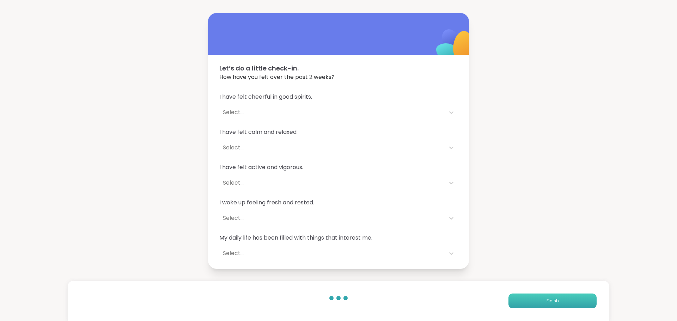
click at [528, 304] on button "Finish" at bounding box center [552, 301] width 88 height 15
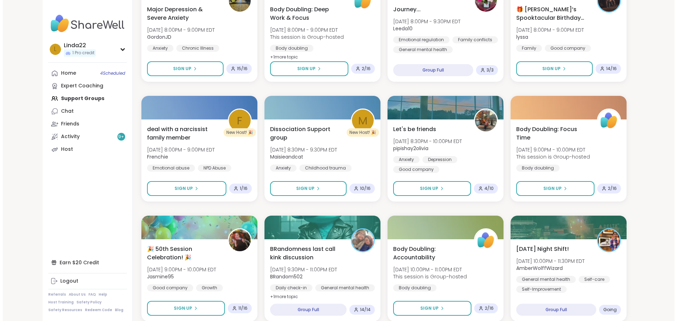
scroll to position [494, 0]
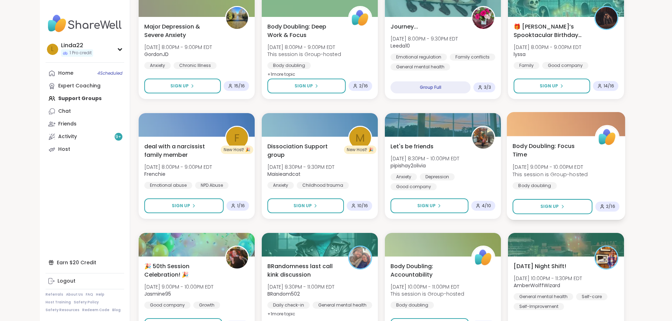
click at [568, 120] on div at bounding box center [565, 124] width 118 height 24
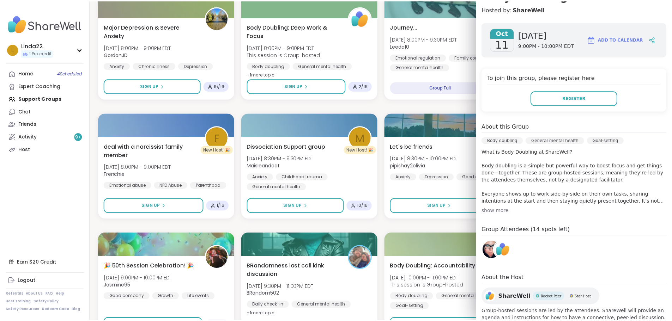
scroll to position [99, 0]
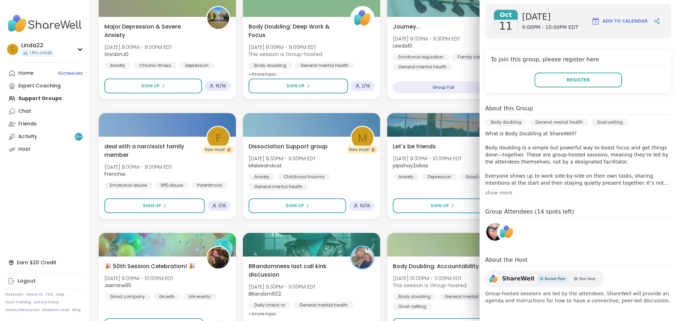
click at [486, 237] on img at bounding box center [495, 232] width 18 height 18
click at [387, 104] on div "Planning for the Week Sat, Oct 11 | 5:00PM - 6:30PM EDT This session is Group-h…" at bounding box center [384, 166] width 570 height 1065
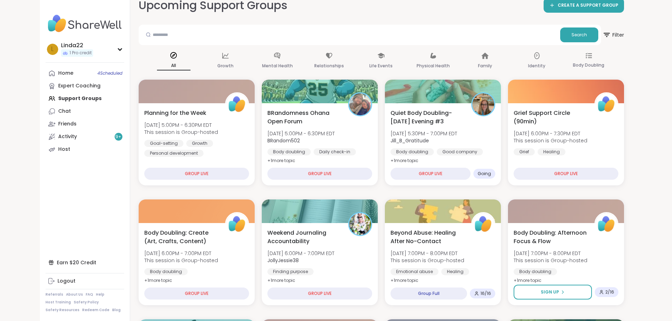
scroll to position [0, 0]
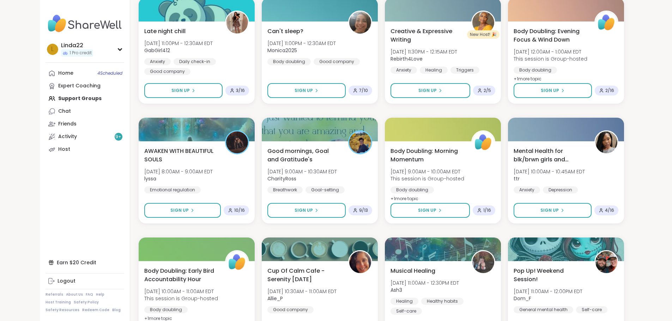
scroll to position [900, 0]
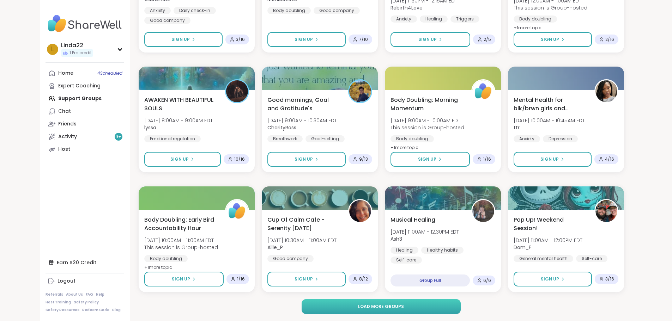
click at [304, 303] on button "Load more groups" at bounding box center [380, 306] width 159 height 15
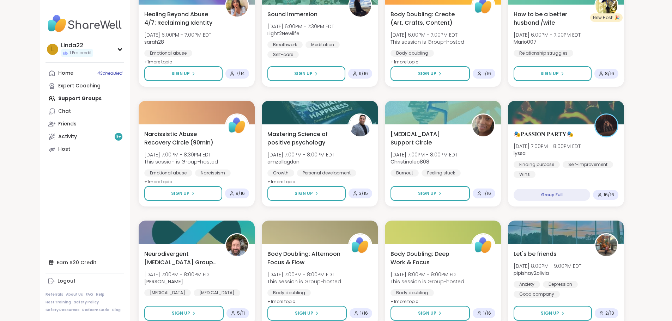
scroll to position [1978, 0]
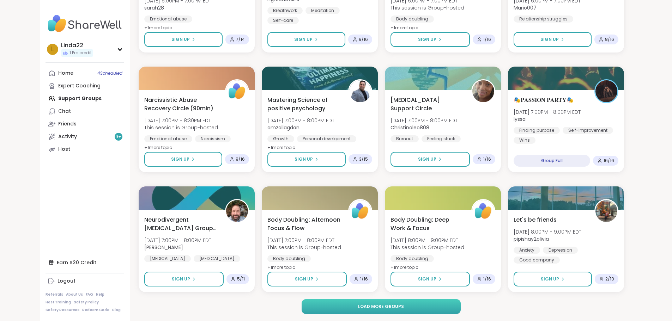
click at [333, 307] on button "Load more groups" at bounding box center [380, 306] width 159 height 15
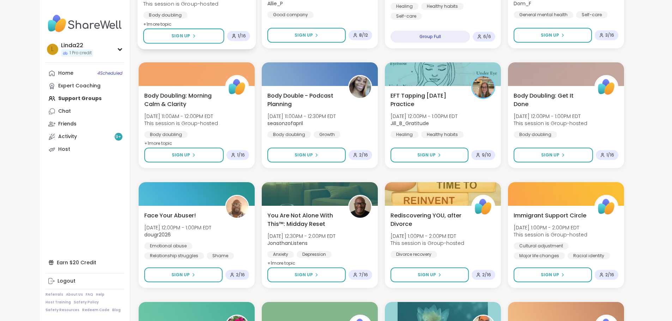
scroll to position [1027, 0]
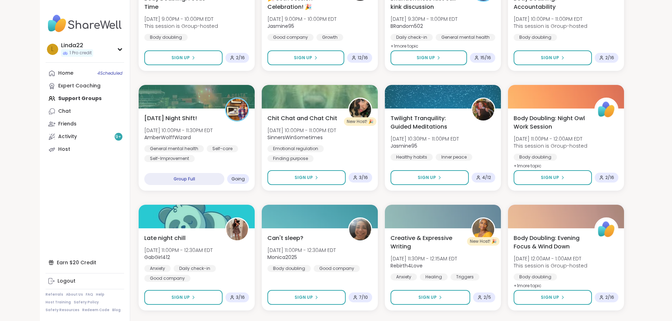
scroll to position [606, 0]
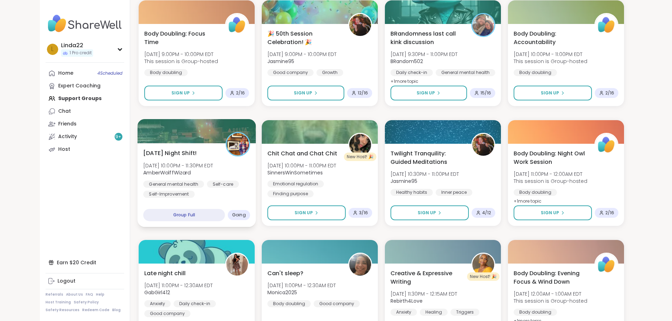
click at [189, 132] on div at bounding box center [196, 131] width 118 height 24
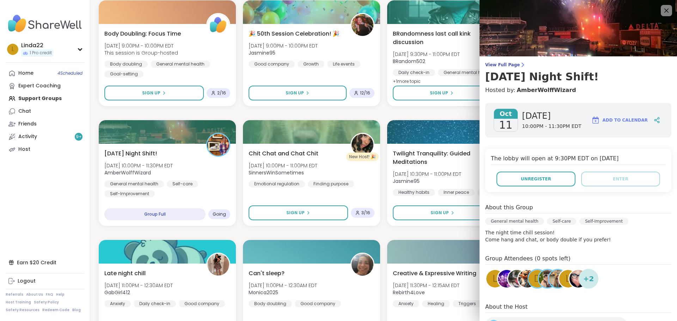
click at [390, 112] on div "Quiet Body Doubling- [DATE] Evening #3 [DATE] 5:30PM - 7:00PM EDT Jill_B_Gratit…" at bounding box center [384, 53] width 570 height 1065
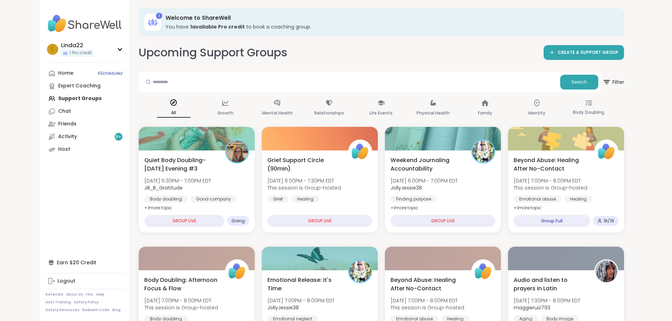
scroll to position [0, 0]
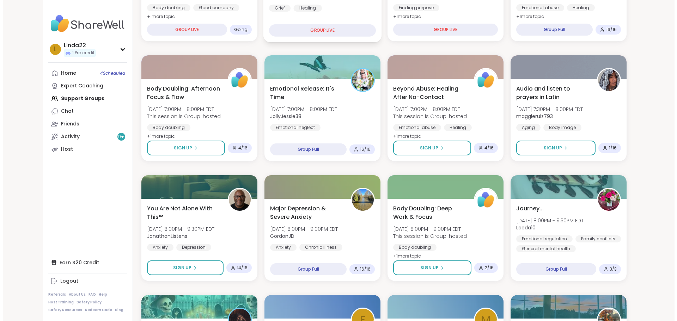
scroll to position [212, 0]
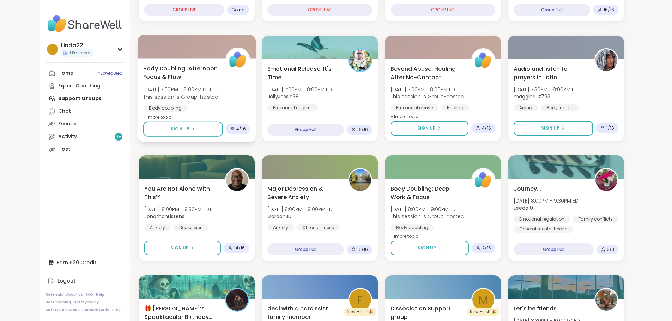
click at [154, 49] on div at bounding box center [196, 47] width 118 height 24
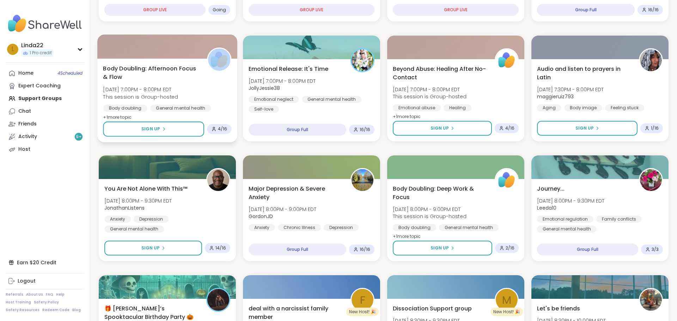
click at [154, 49] on div at bounding box center [167, 47] width 140 height 24
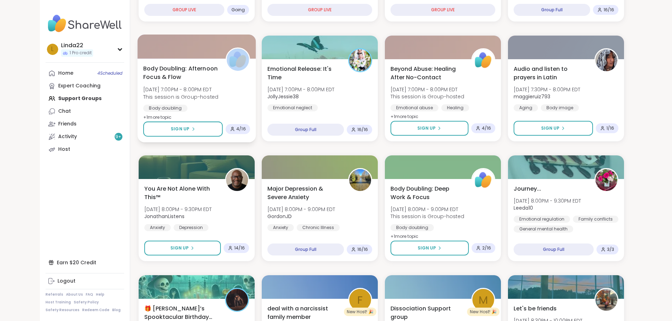
click at [164, 43] on div at bounding box center [196, 47] width 118 height 24
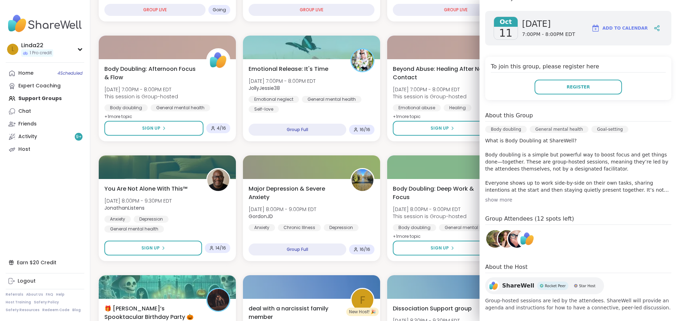
scroll to position [112, 0]
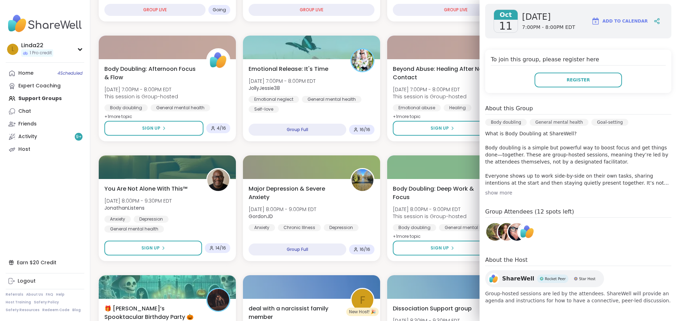
click at [498, 235] on img at bounding box center [507, 232] width 18 height 18
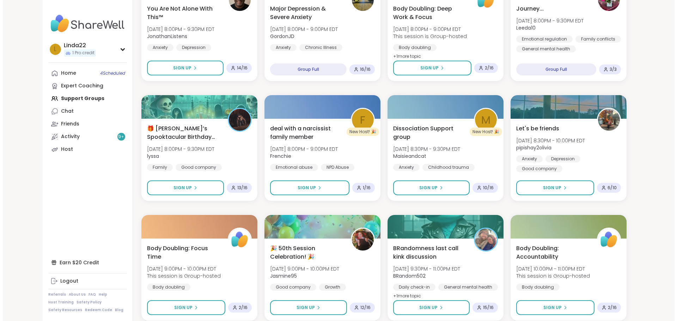
scroll to position [423, 0]
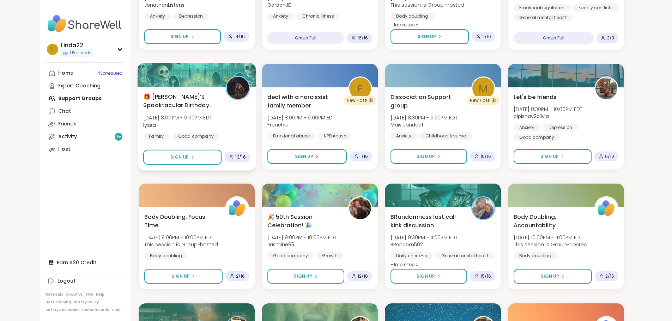
click at [176, 80] on div at bounding box center [196, 75] width 118 height 24
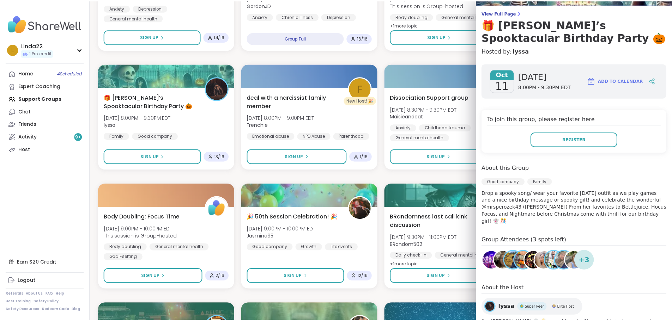
scroll to position [71, 0]
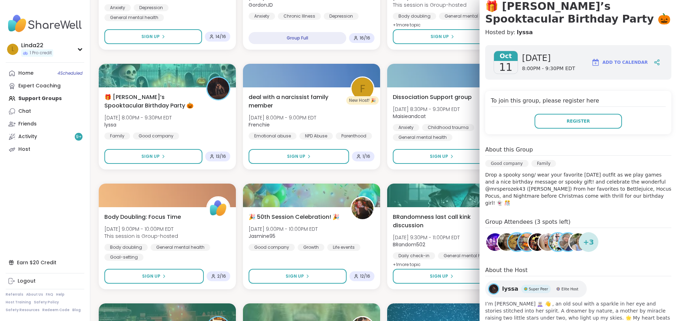
click at [569, 238] on img at bounding box center [578, 242] width 18 height 18
click at [313, 61] on div "Quiet Body Doubling- Saturday Evening #3 Sat, Oct 11 | 5:30PM - 7:00PM EDT Jill…" at bounding box center [384, 236] width 570 height 1065
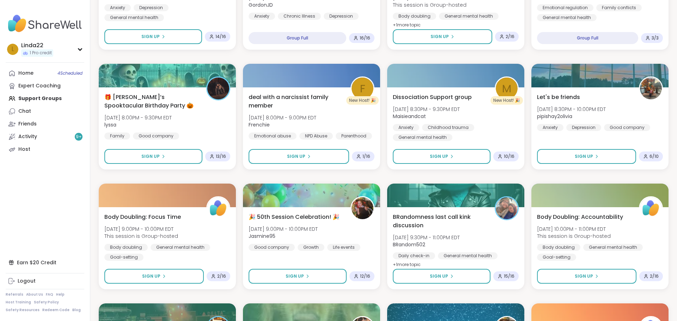
click at [313, 61] on div "Quiet Body Doubling- Saturday Evening #3 Sat, Oct 11 | 5:30PM - 7:00PM EDT Jill…" at bounding box center [384, 236] width 570 height 1065
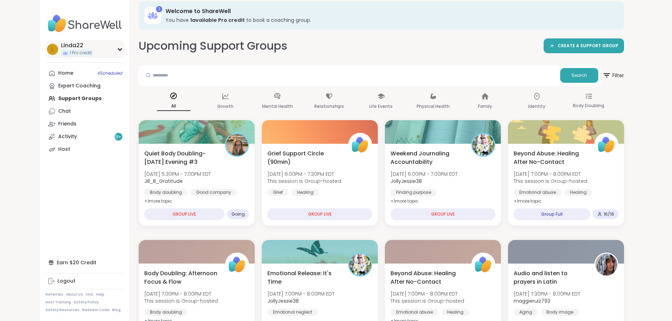
click at [71, 49] on div "L Linda22 1 Pro credit" at bounding box center [84, 49] width 79 height 18
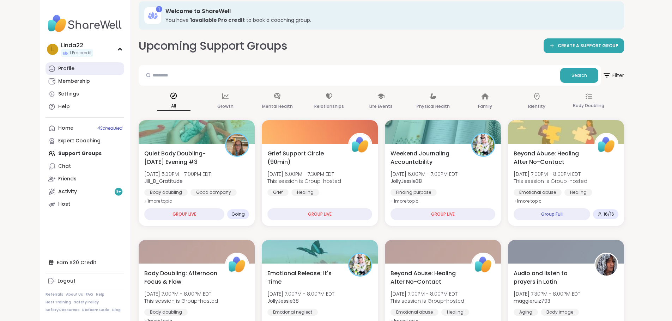
click at [68, 65] on link "Profile" at bounding box center [84, 68] width 79 height 13
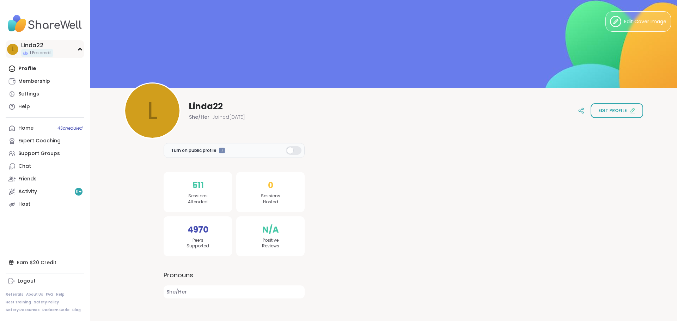
click at [67, 53] on div "L Linda22 1 Pro credit" at bounding box center [45, 49] width 79 height 18
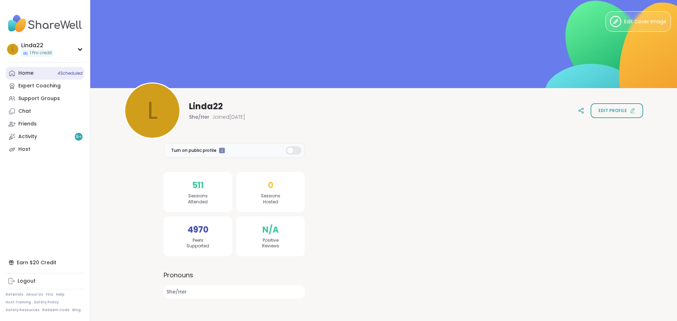
click at [73, 76] on span "4 Scheduled" at bounding box center [69, 74] width 25 height 6
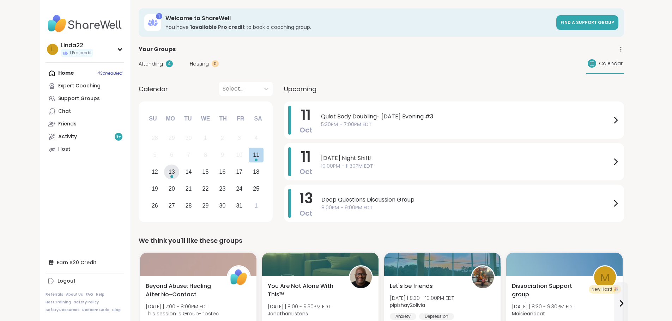
click at [169, 170] on div "13" at bounding box center [172, 172] width 6 height 10
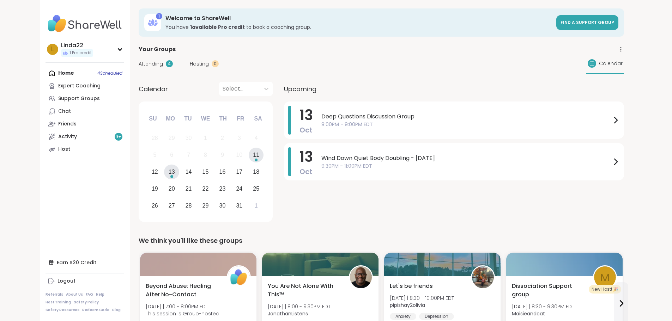
click at [253, 159] on div "11" at bounding box center [256, 155] width 6 height 10
click at [58, 102] on div "Support Groups" at bounding box center [79, 98] width 42 height 7
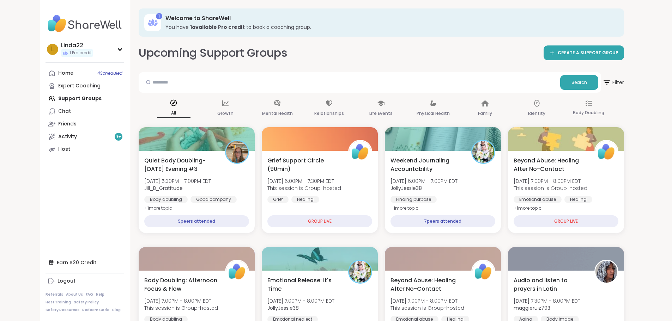
click at [353, 58] on div "Upcoming Support Groups CREATE A SUPPORT GROUP" at bounding box center [381, 53] width 485 height 16
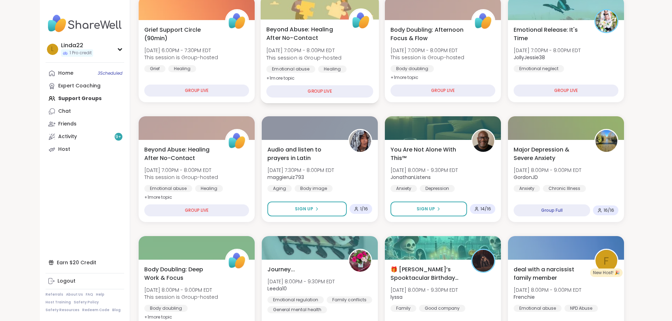
scroll to position [176, 0]
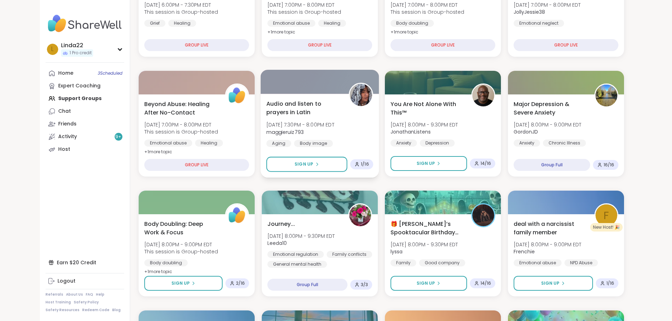
click at [302, 90] on div at bounding box center [319, 82] width 118 height 24
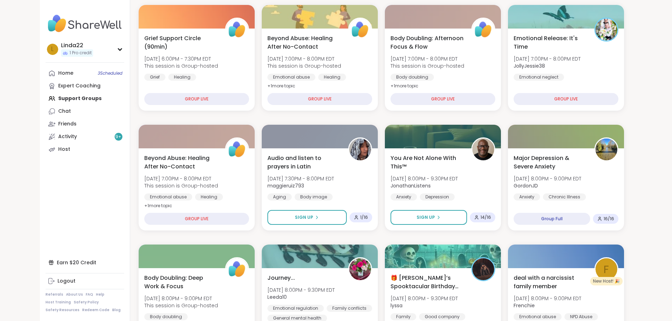
scroll to position [0, 0]
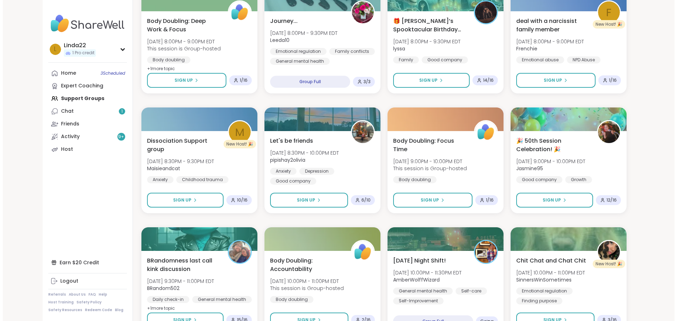
scroll to position [388, 0]
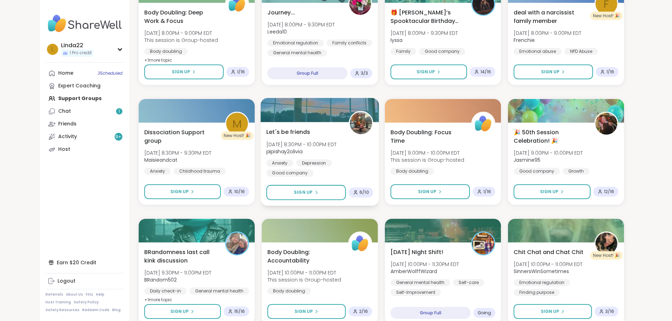
click at [281, 108] on div at bounding box center [319, 110] width 118 height 24
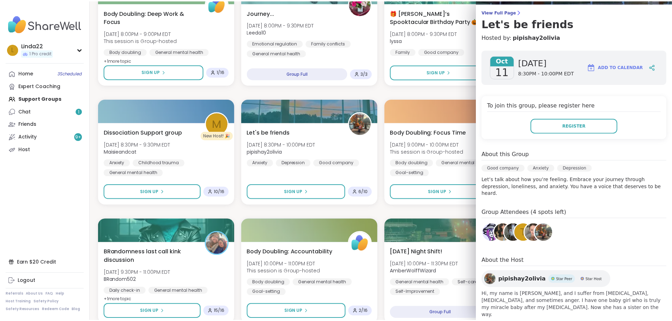
scroll to position [54, 0]
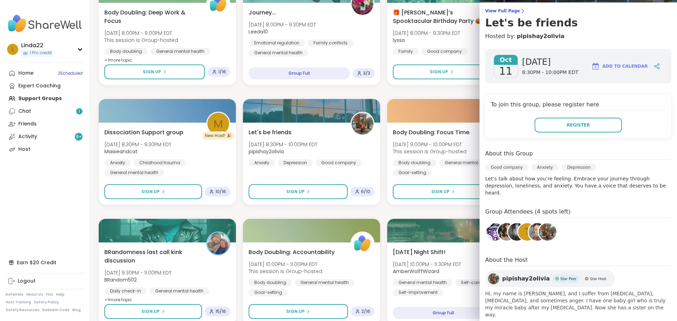
click at [380, 88] on div "Grief Support Circle (90min) [DATE] 6:00PM - 7:30PM EDT This session is Group-h…" at bounding box center [384, 271] width 570 height 1065
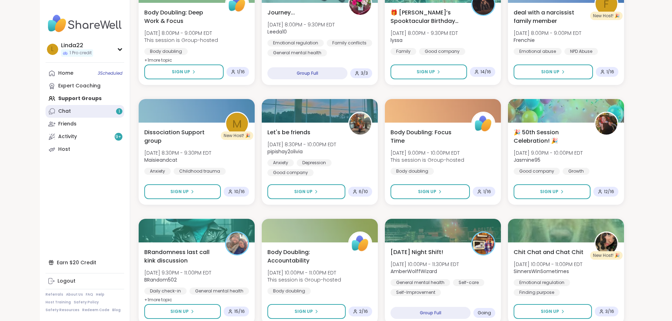
click at [71, 111] on link "Chat 1" at bounding box center [84, 111] width 79 height 13
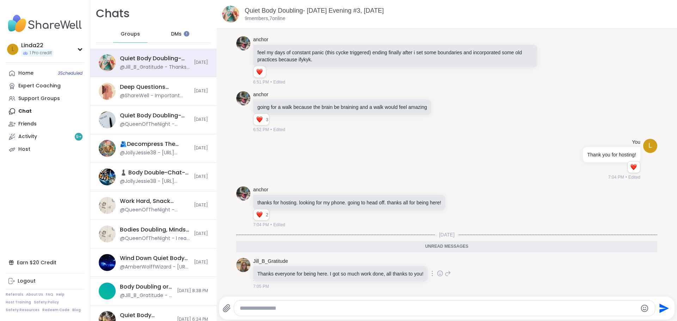
click at [437, 273] on icon at bounding box center [440, 273] width 6 height 7
click at [384, 261] on div "Select Reaction: Heart" at bounding box center [384, 262] width 6 height 6
click at [384, 261] on div "Jill_B_Gratitude Thanks everyone for being here. I got so much work done, all t…" at bounding box center [341, 274] width 176 height 32
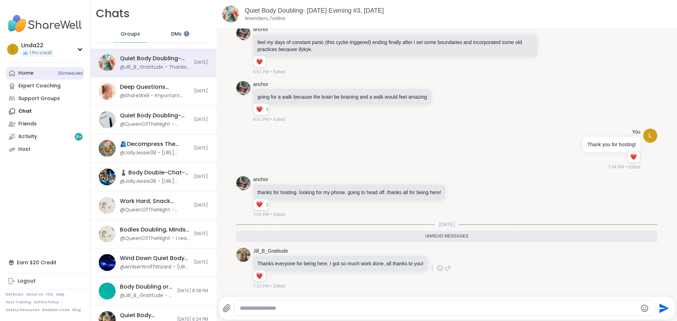
click at [56, 70] on link "Home 3 Scheduled" at bounding box center [45, 73] width 79 height 13
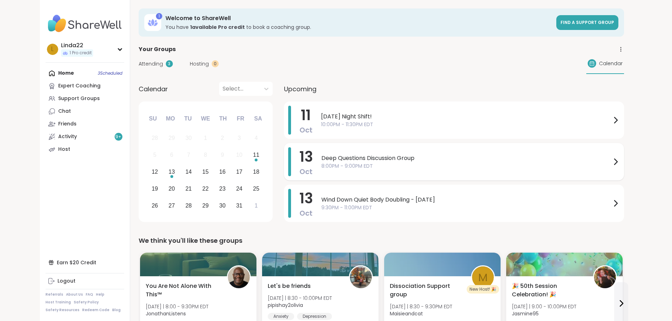
click at [321, 167] on span "8:00PM - 9:00PM EDT" at bounding box center [466, 166] width 290 height 7
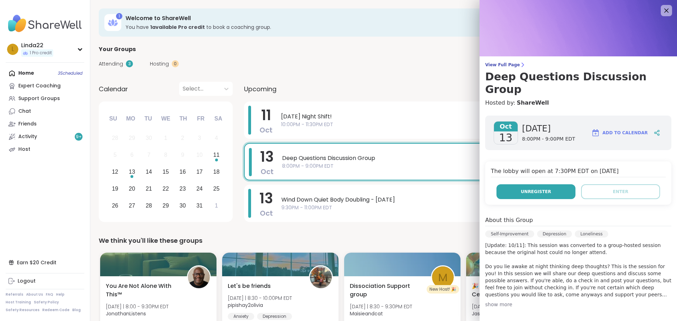
click at [515, 184] on button "Unregister" at bounding box center [535, 191] width 79 height 15
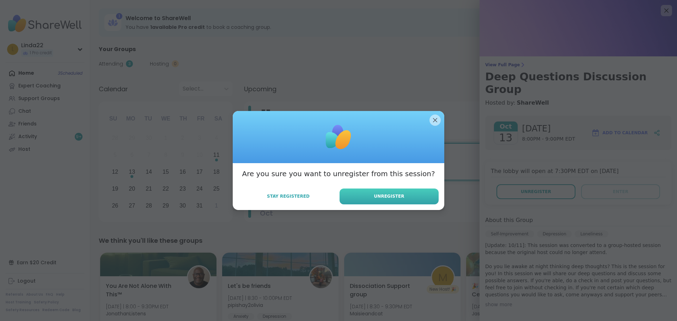
click at [414, 198] on button "Unregister" at bounding box center [388, 197] width 99 height 16
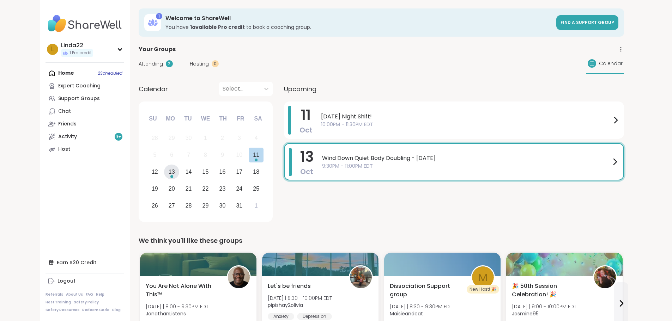
click at [170, 177] on div "Choose Monday, October 13th, 2025" at bounding box center [171, 176] width 3 height 3
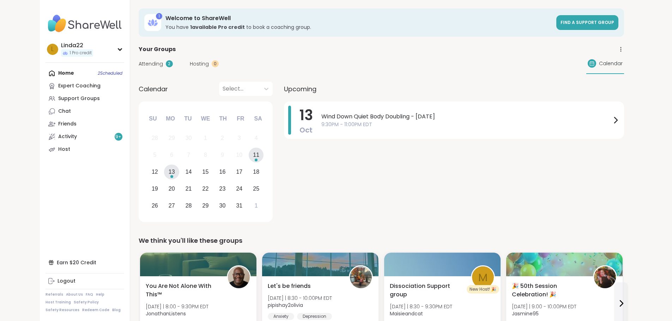
click at [253, 158] on div "11" at bounding box center [256, 155] width 6 height 10
click at [152, 174] on div "12" at bounding box center [155, 172] width 6 height 10
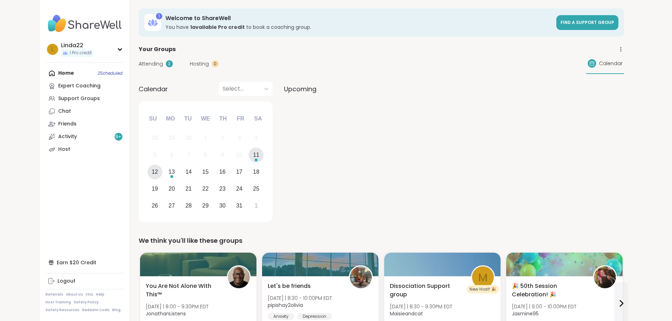
click at [249, 160] on div "11" at bounding box center [256, 155] width 15 height 15
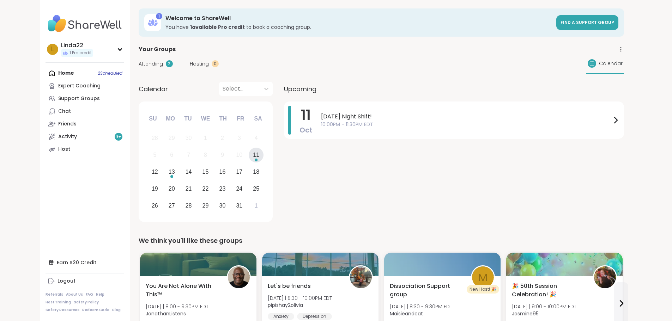
click at [284, 189] on div "11 Oct Saturday Night Shift! 10:00PM - 11:30PM EDT" at bounding box center [454, 163] width 340 height 123
click at [58, 100] on link "Support Groups" at bounding box center [84, 98] width 79 height 13
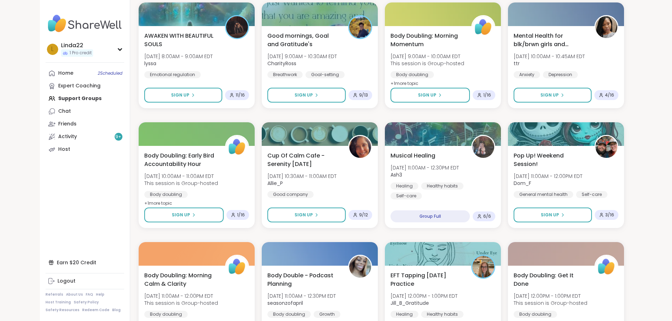
scroll to position [900, 0]
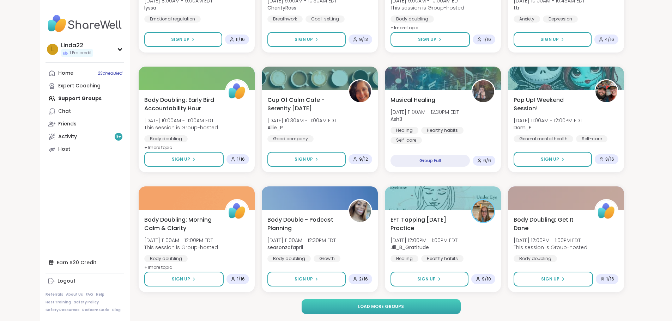
click at [309, 305] on button "Load more groups" at bounding box center [380, 306] width 159 height 15
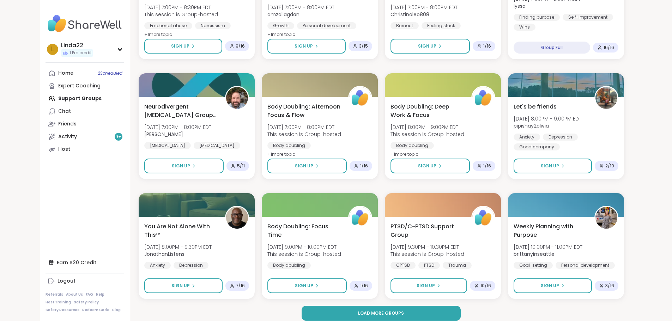
scroll to position [1978, 0]
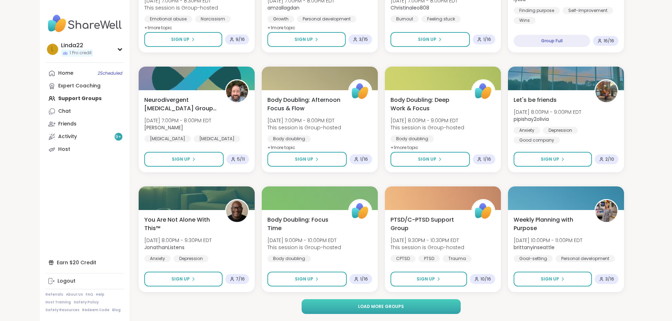
click at [379, 304] on span "Load more groups" at bounding box center [381, 307] width 46 height 6
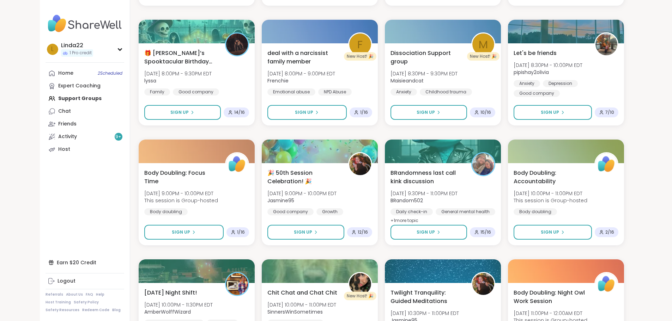
scroll to position [321, 0]
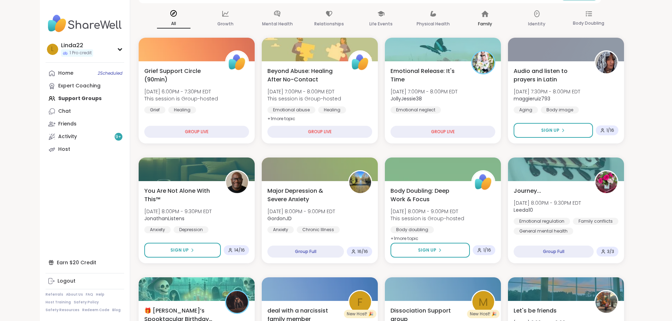
scroll to position [89, 0]
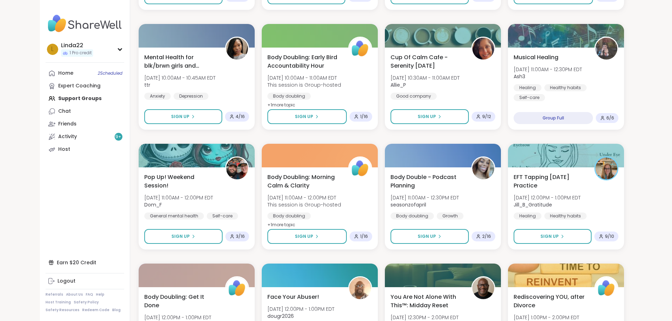
scroll to position [900, 0]
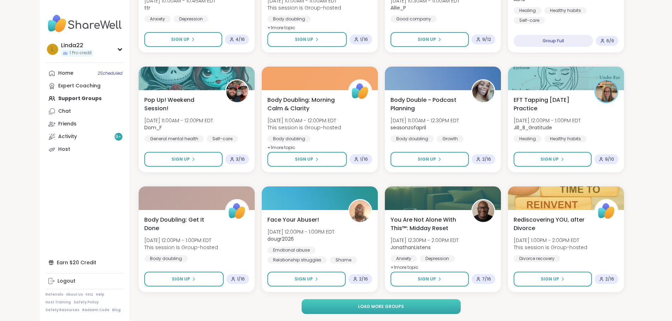
click at [320, 314] on button "Load more groups" at bounding box center [380, 306] width 159 height 15
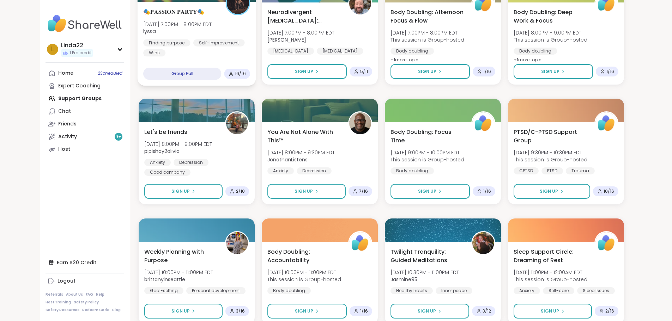
scroll to position [1978, 0]
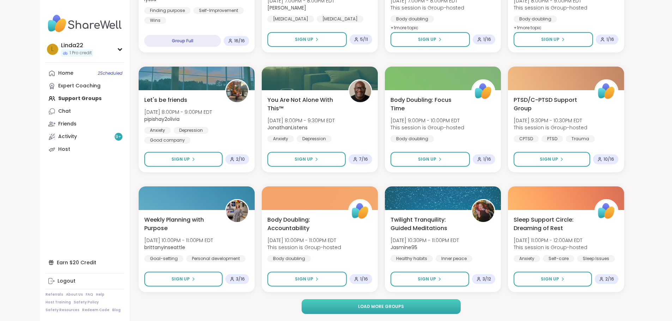
click at [309, 307] on button "Load more groups" at bounding box center [380, 306] width 159 height 15
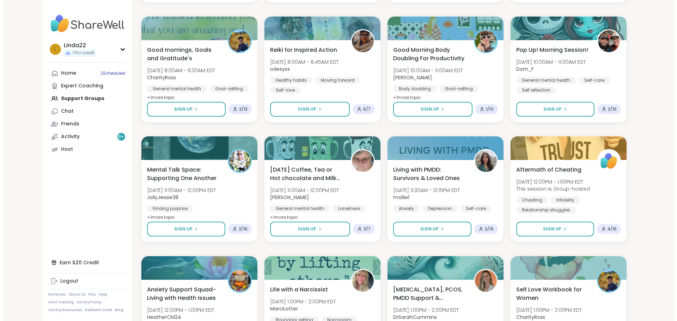
scroll to position [2401, 0]
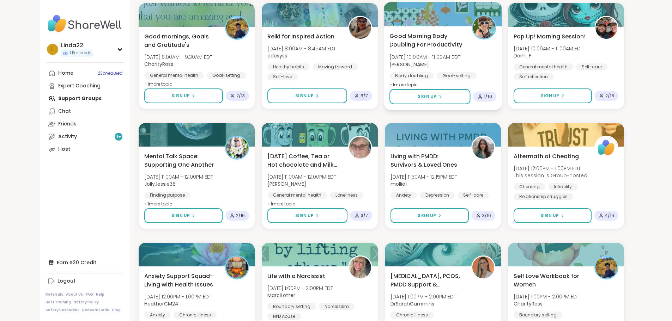
click at [451, 17] on div at bounding box center [442, 14] width 118 height 24
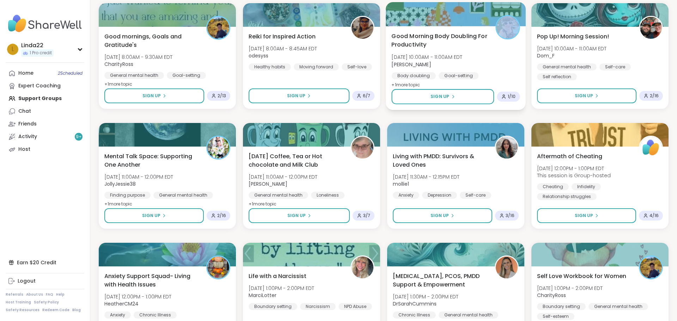
click at [451, 17] on div at bounding box center [456, 14] width 140 height 24
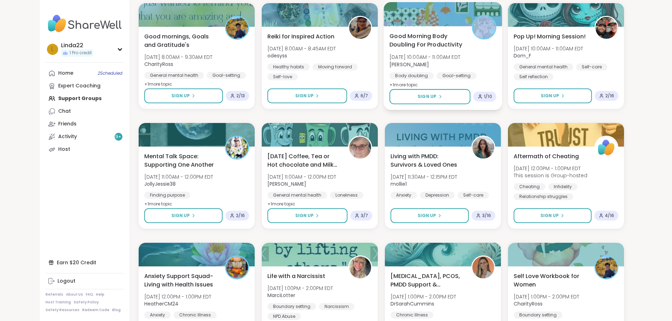
click at [440, 13] on div at bounding box center [442, 14] width 118 height 24
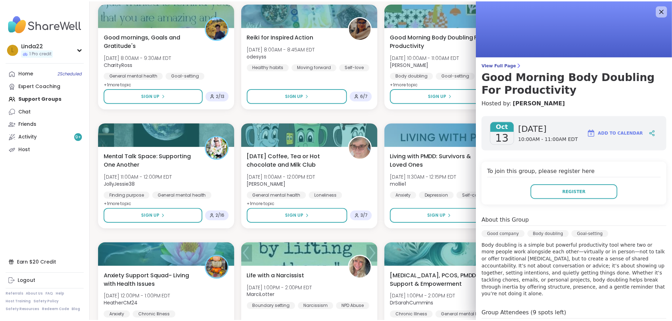
scroll to position [71, 0]
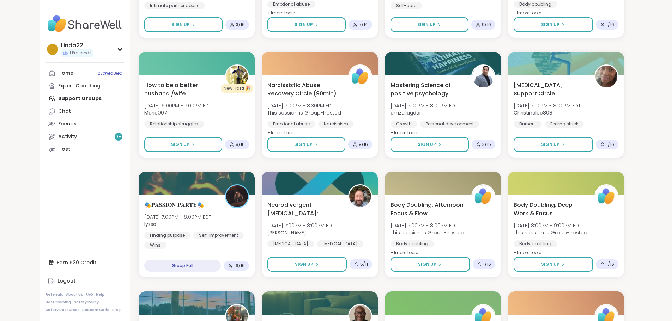
scroll to position [1661, 0]
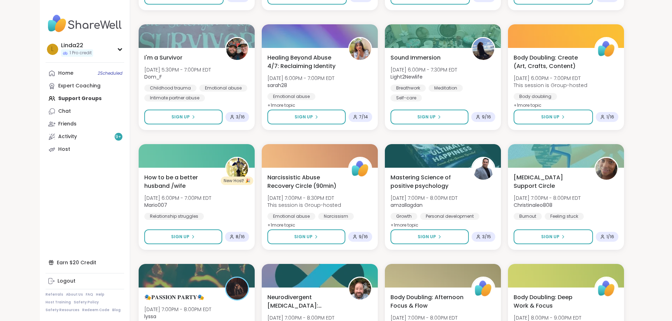
click at [48, 99] on div "Home 2 Scheduled Expert Coaching Support Groups Chat Friends Activity 9 + Host" at bounding box center [84, 111] width 79 height 89
